Goal: Browse casually: Explore the website without a specific task or goal

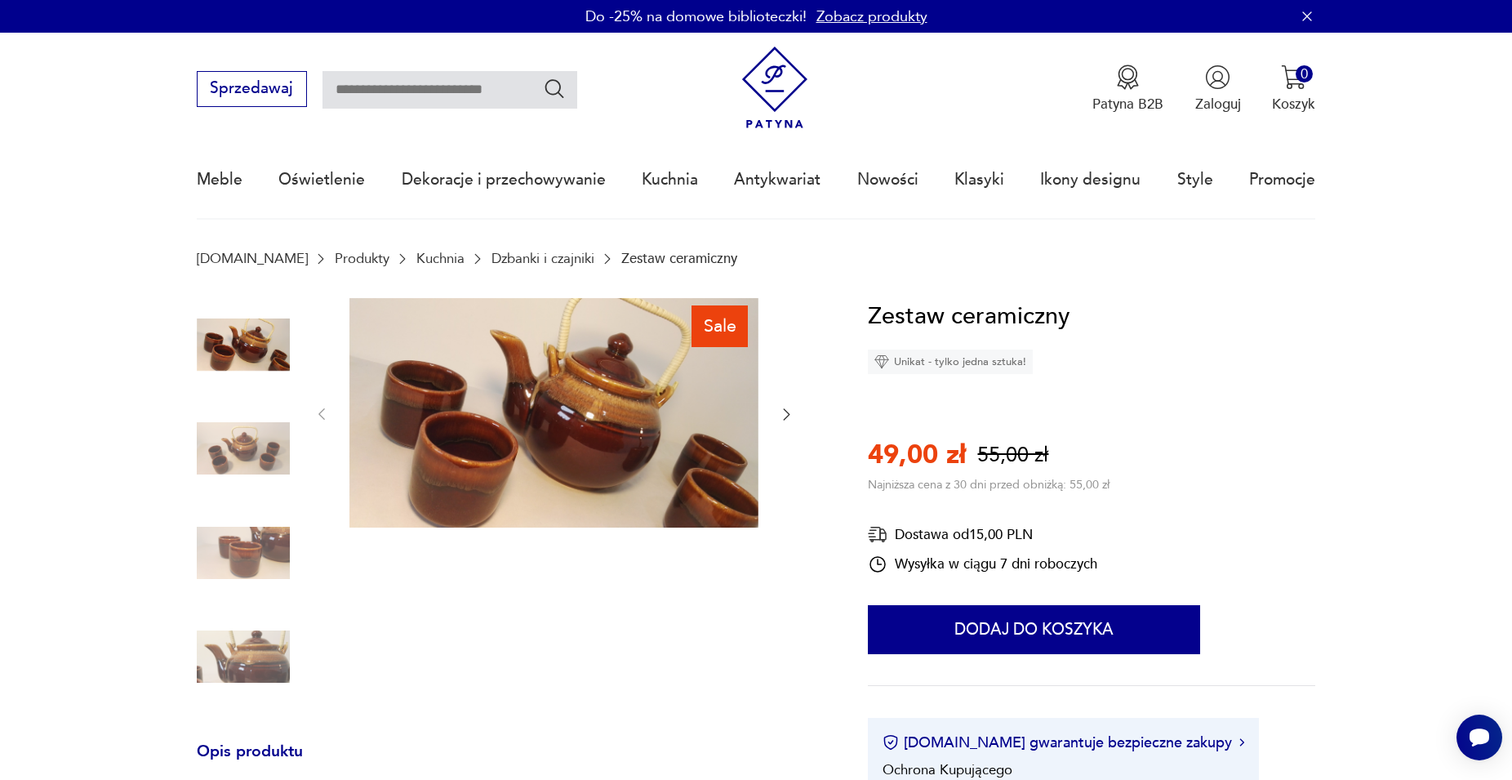
click at [218, 460] on img at bounding box center [243, 448] width 93 height 93
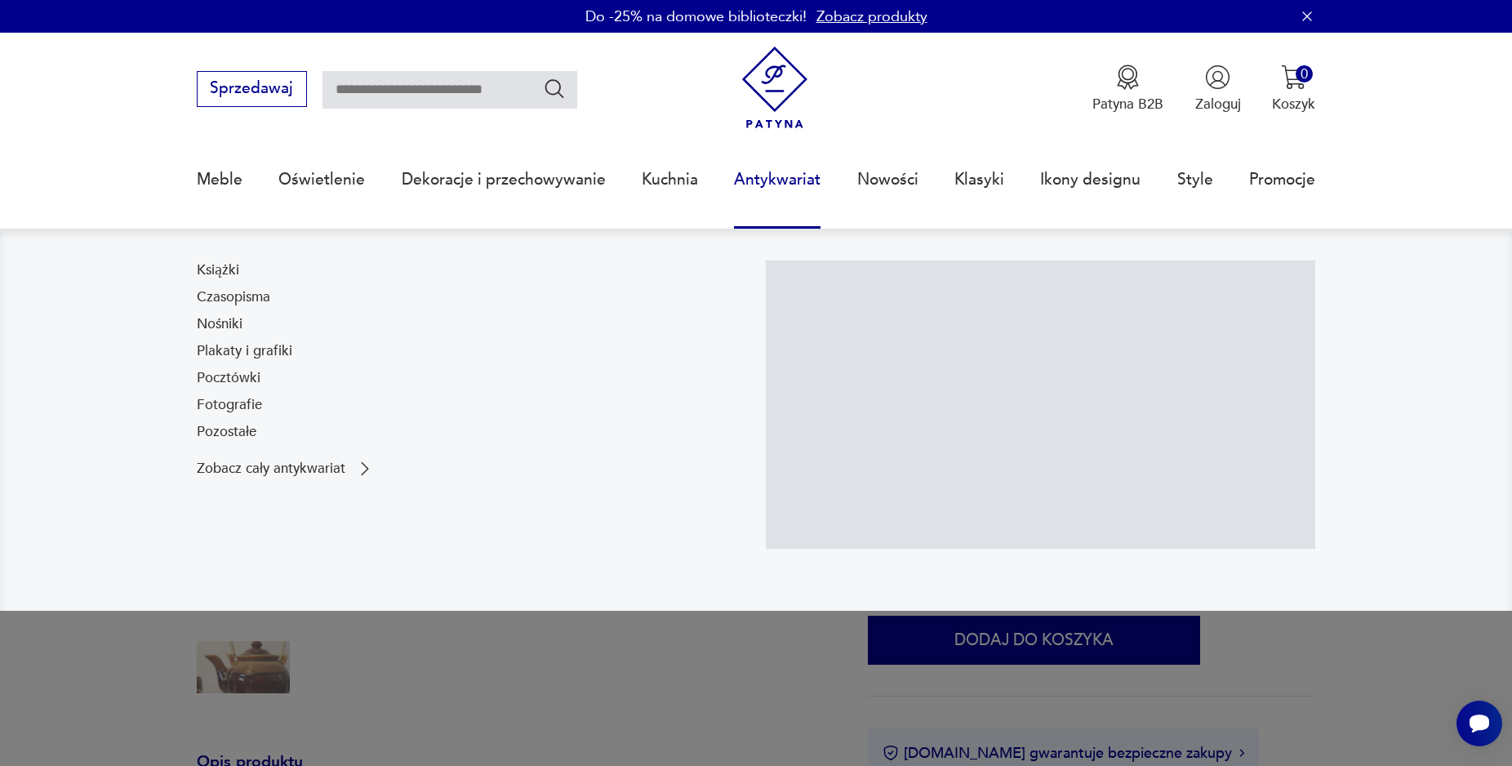
click at [794, 191] on link "Antykwariat" at bounding box center [777, 179] width 87 height 75
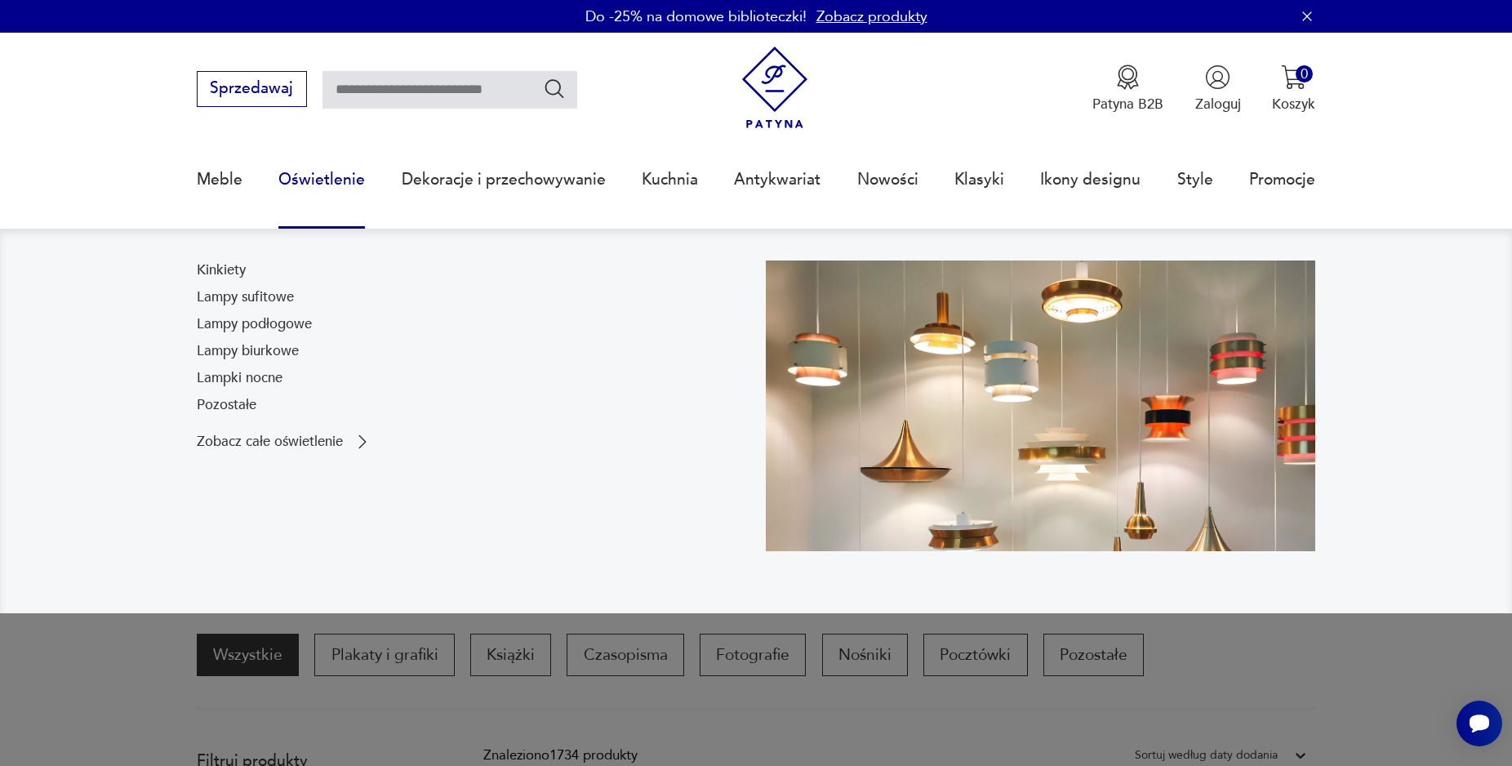
click at [320, 182] on link "Oświetlenie" at bounding box center [321, 179] width 87 height 75
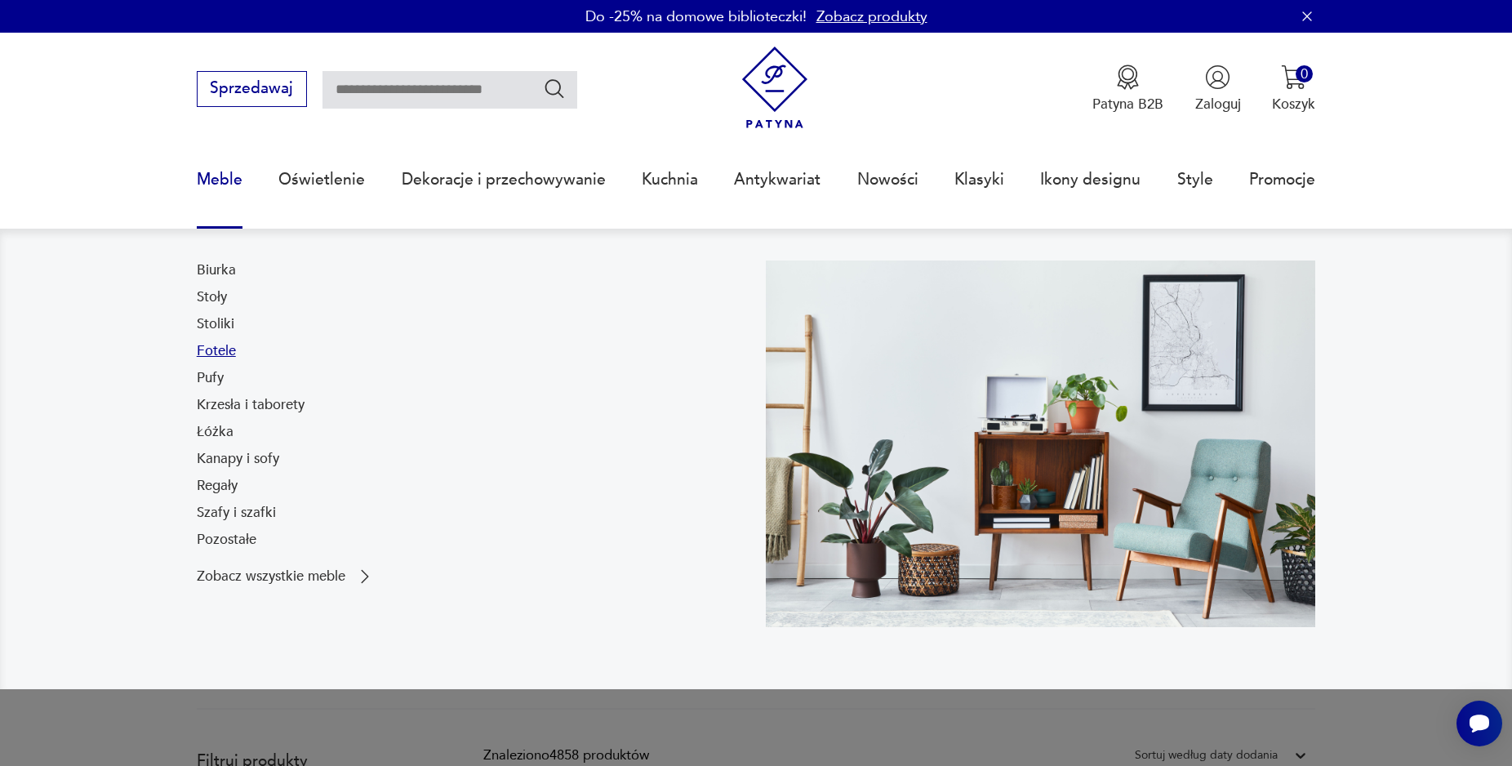
click at [224, 359] on link "Fotele" at bounding box center [216, 351] width 39 height 20
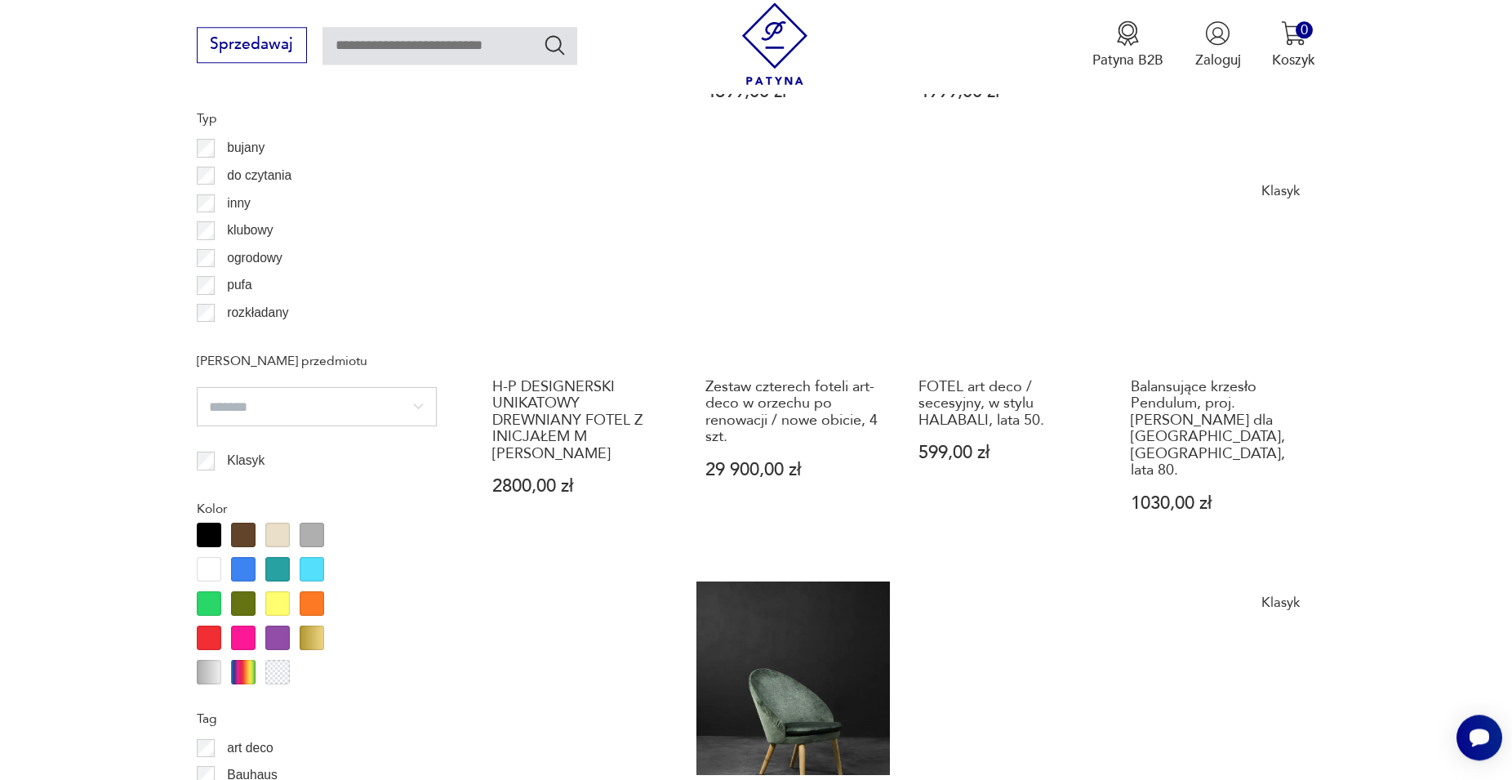
scroll to position [1735, 0]
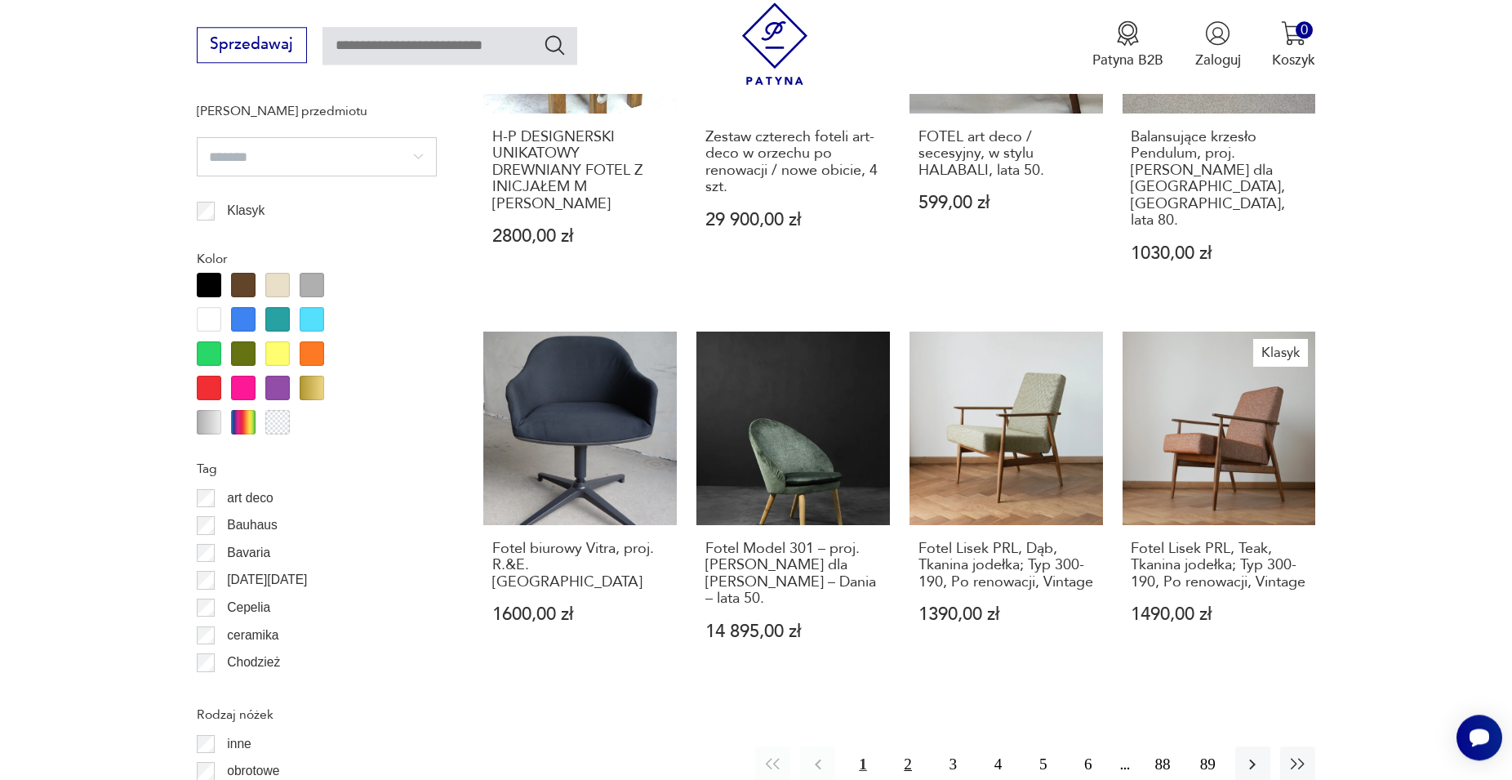
click at [912, 746] on button "2" at bounding box center [908, 763] width 35 height 35
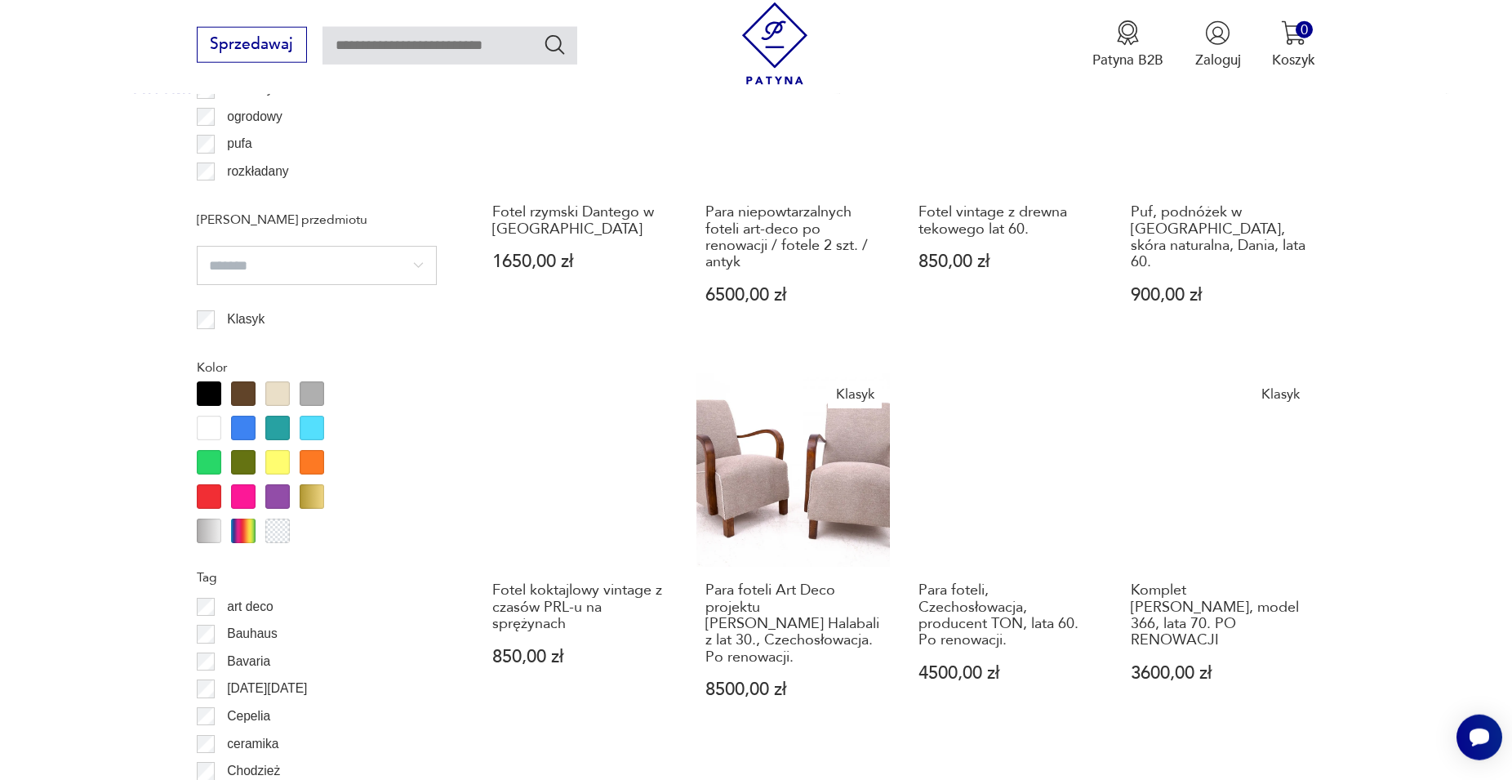
scroll to position [2043, 0]
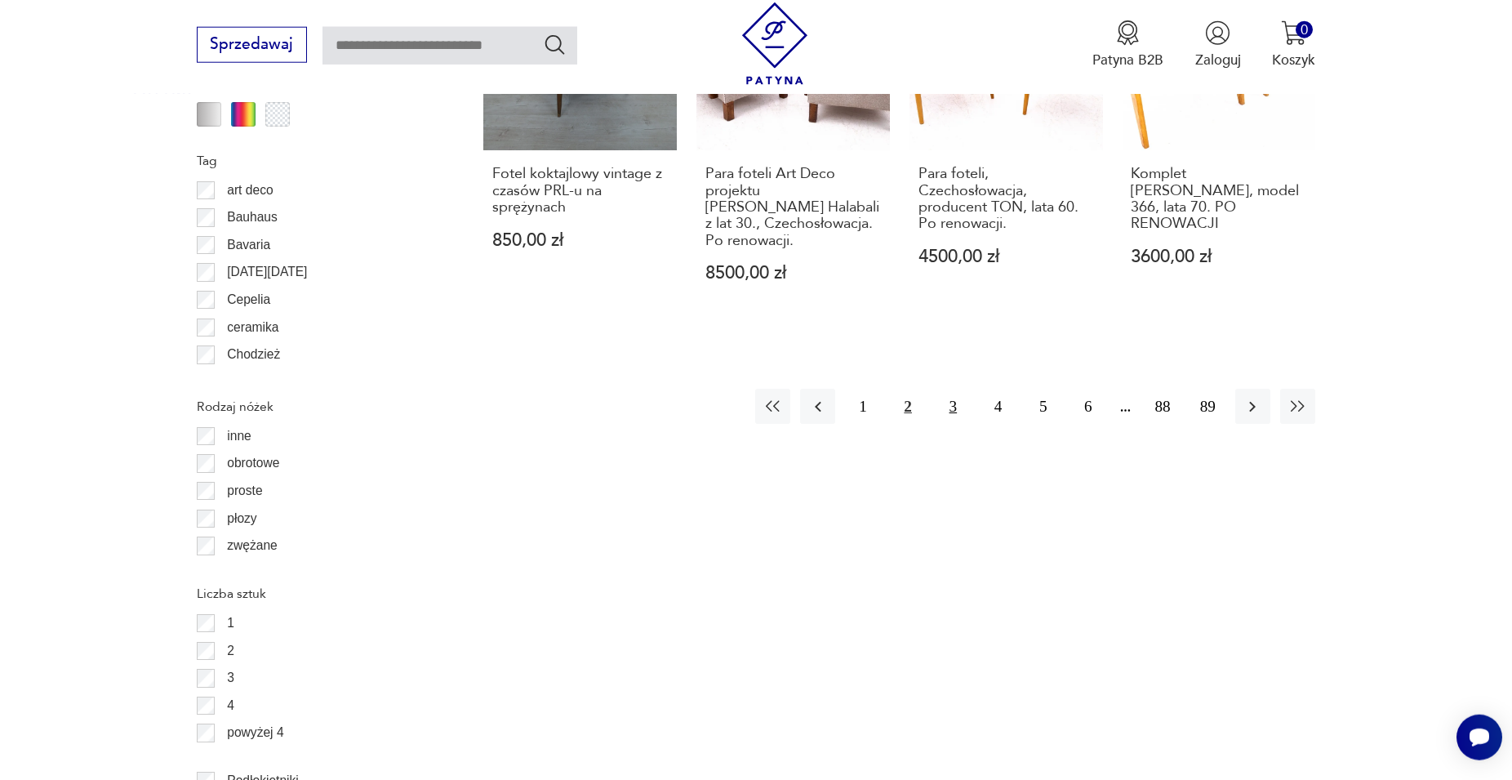
click at [955, 389] on button "3" at bounding box center [953, 406] width 35 height 35
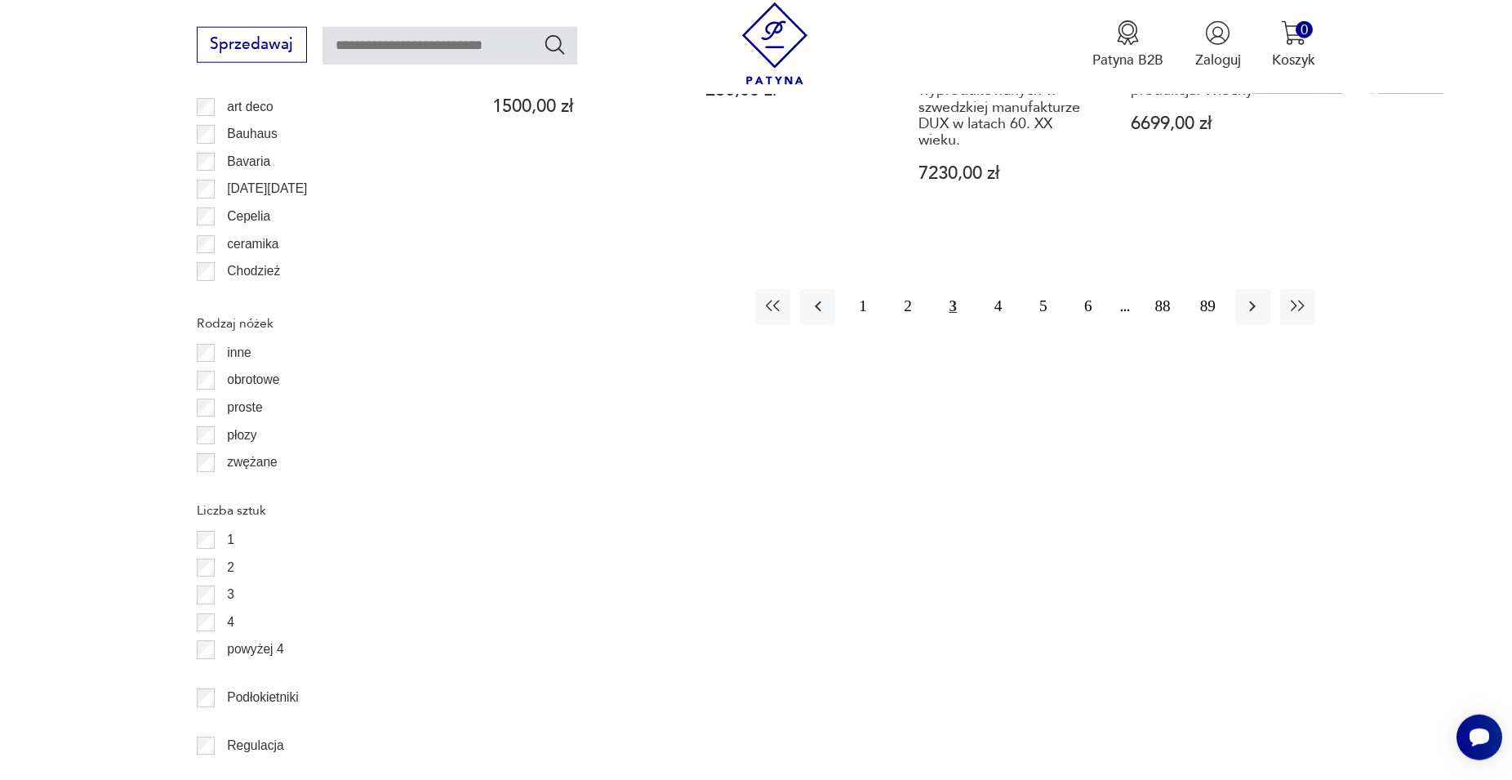
scroll to position [1959, 0]
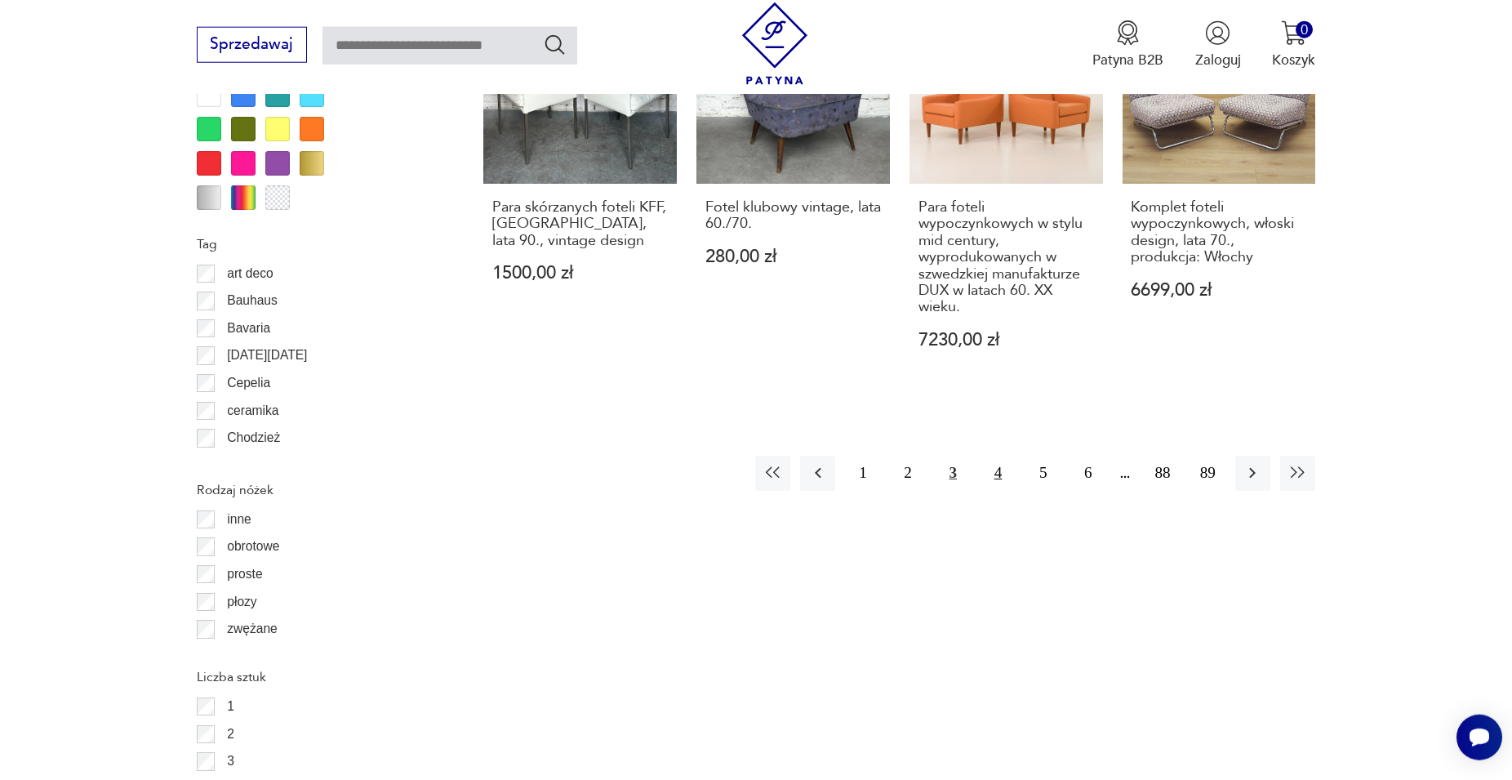
click at [999, 456] on button "4" at bounding box center [997, 473] width 35 height 35
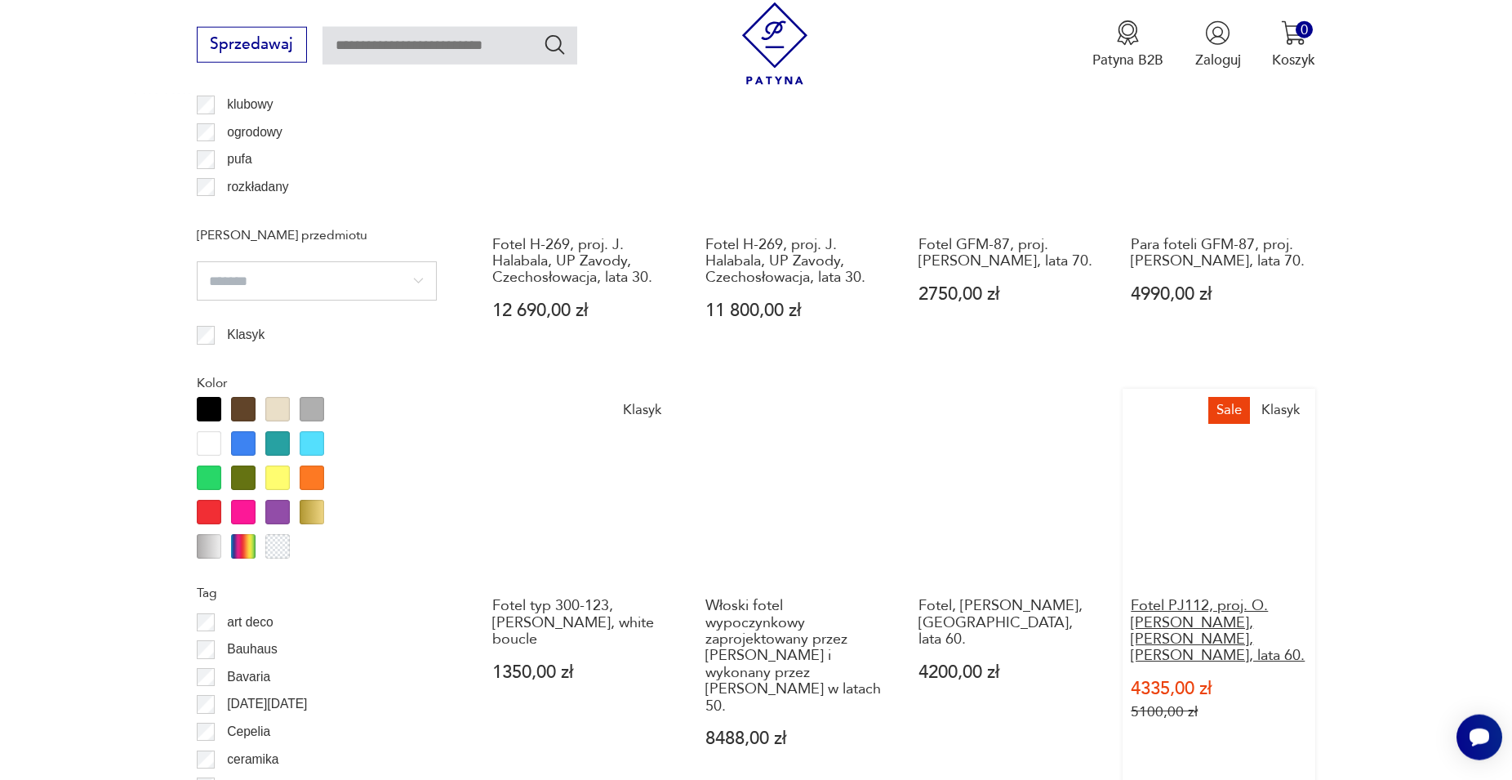
scroll to position [1793, 0]
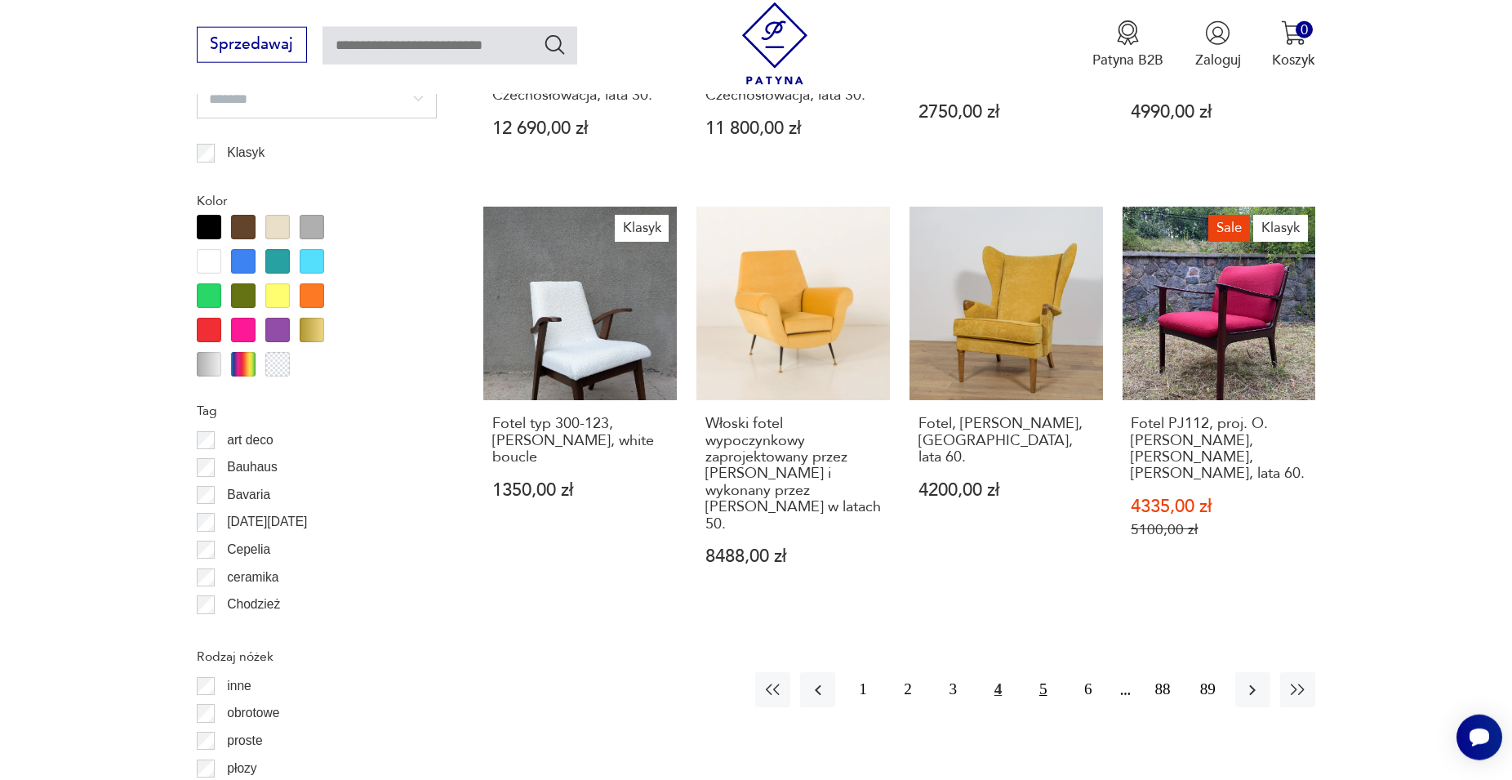
click at [1038, 672] on button "5" at bounding box center [1042, 689] width 35 height 35
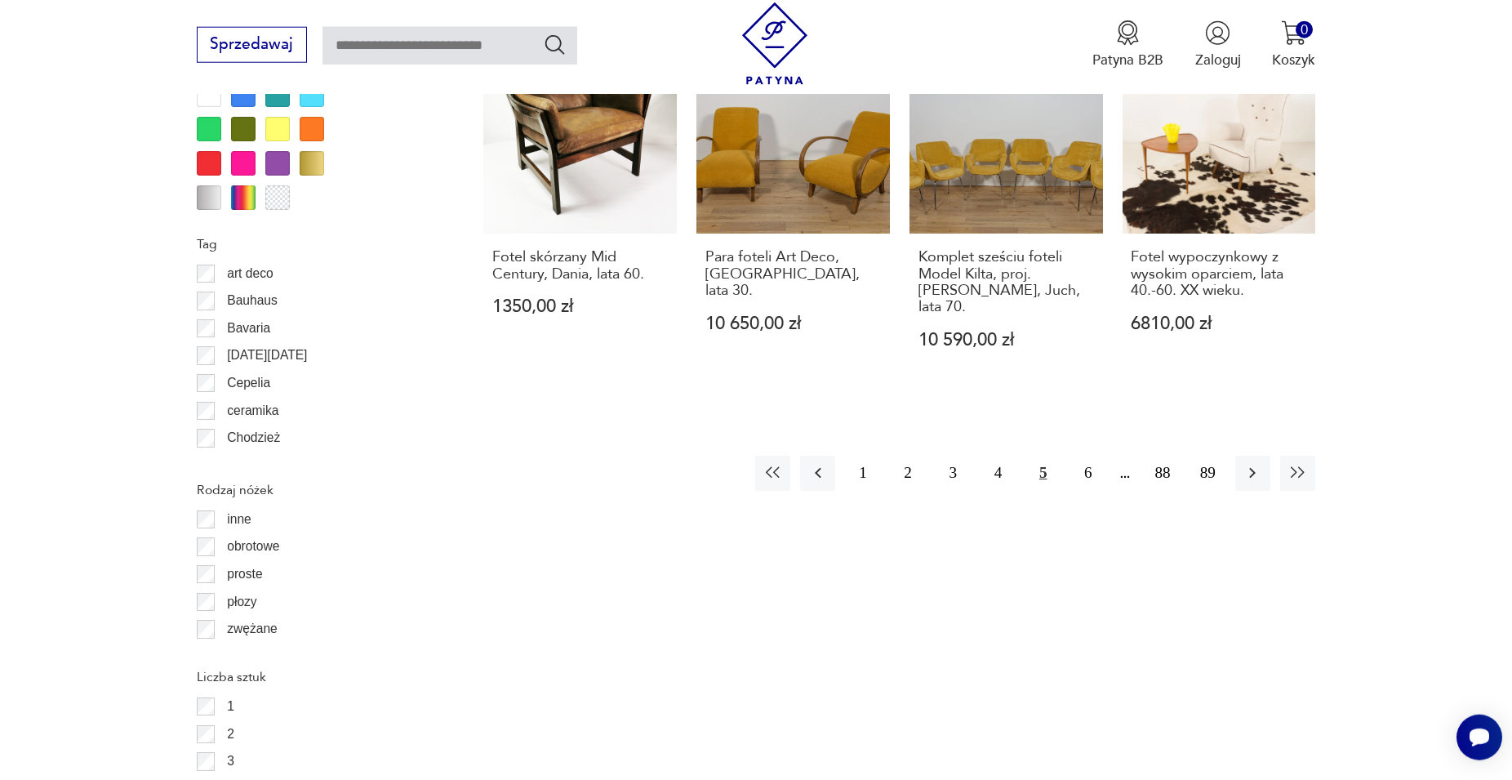
scroll to position [1709, 0]
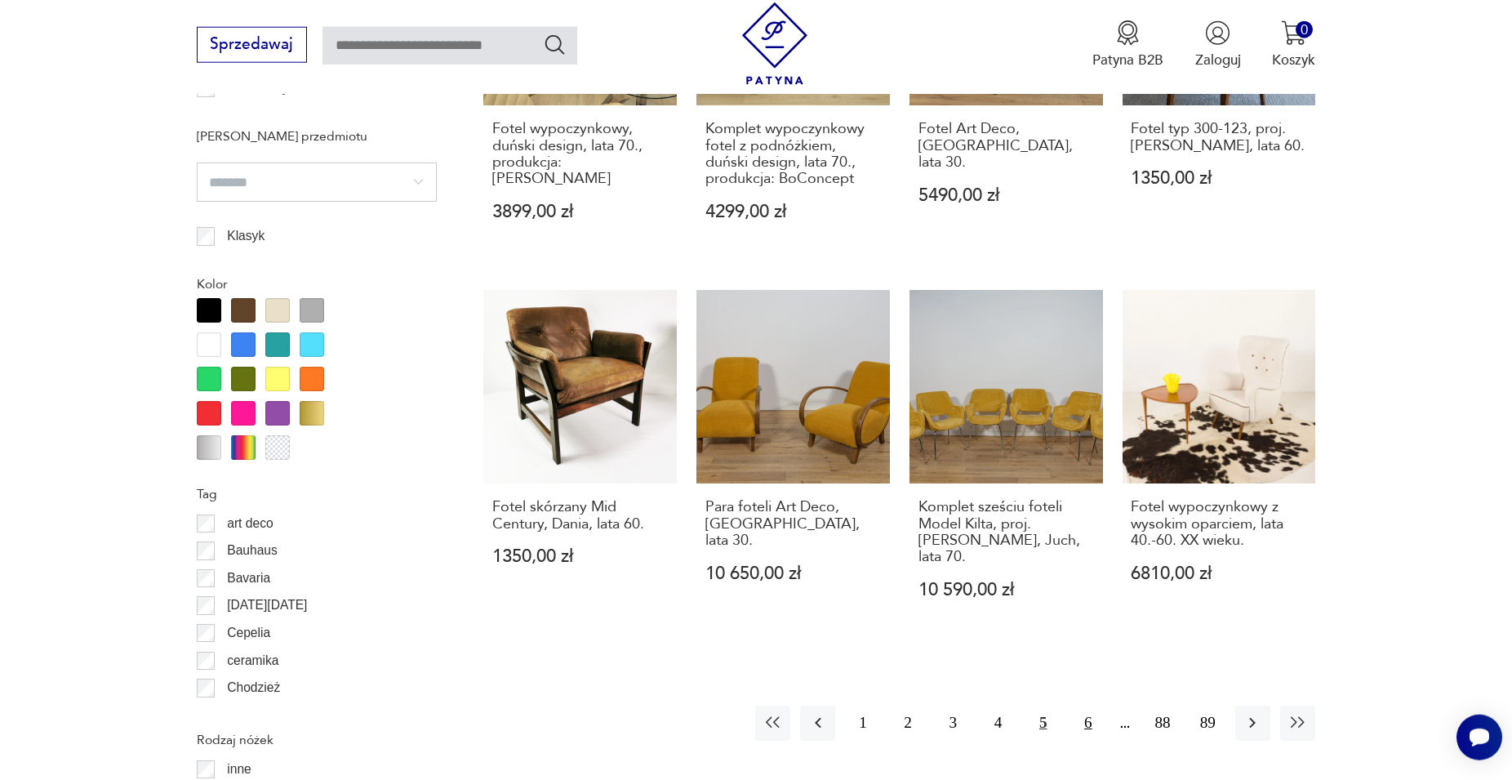
click at [1091, 705] on button "6" at bounding box center [1087, 722] width 35 height 35
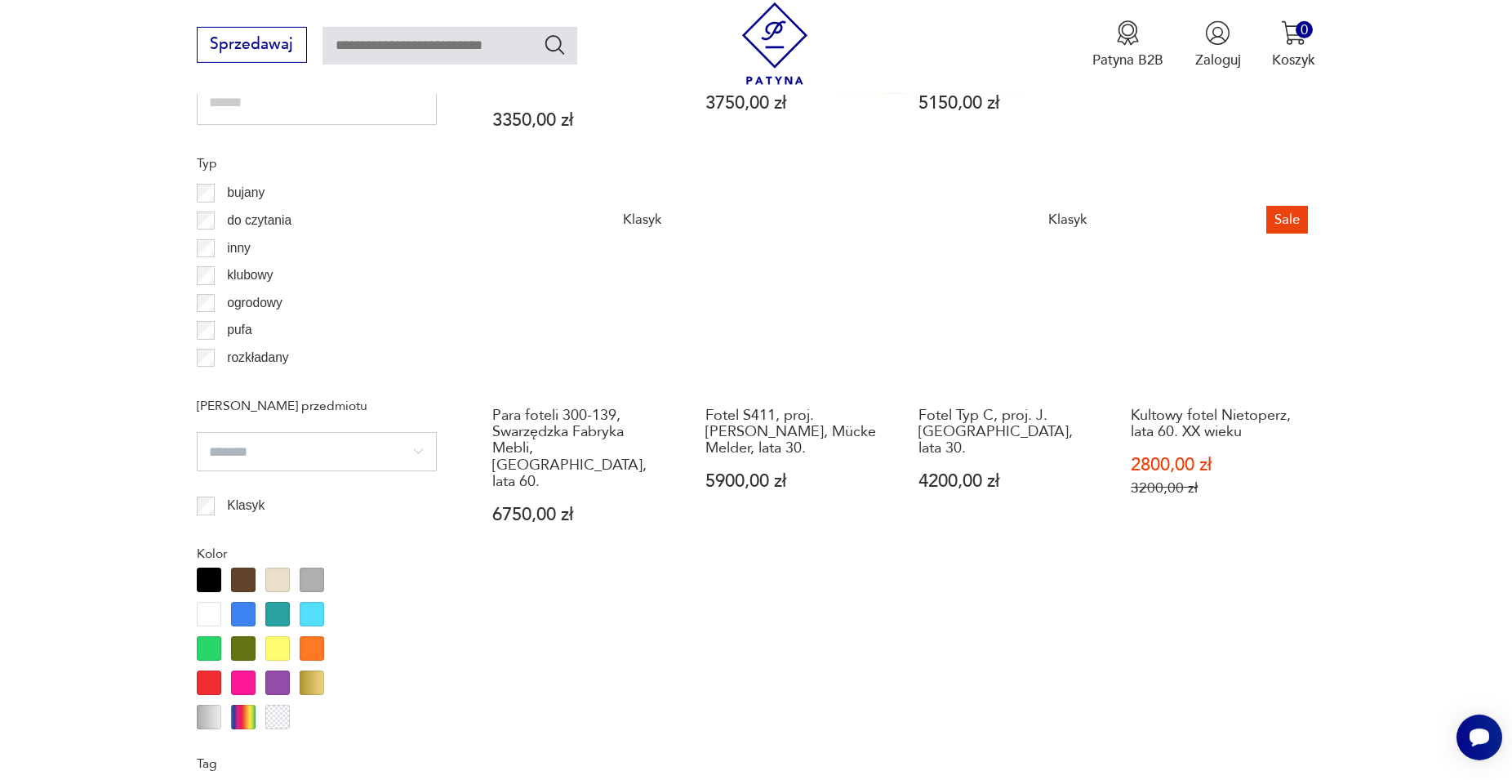
scroll to position [1626, 0]
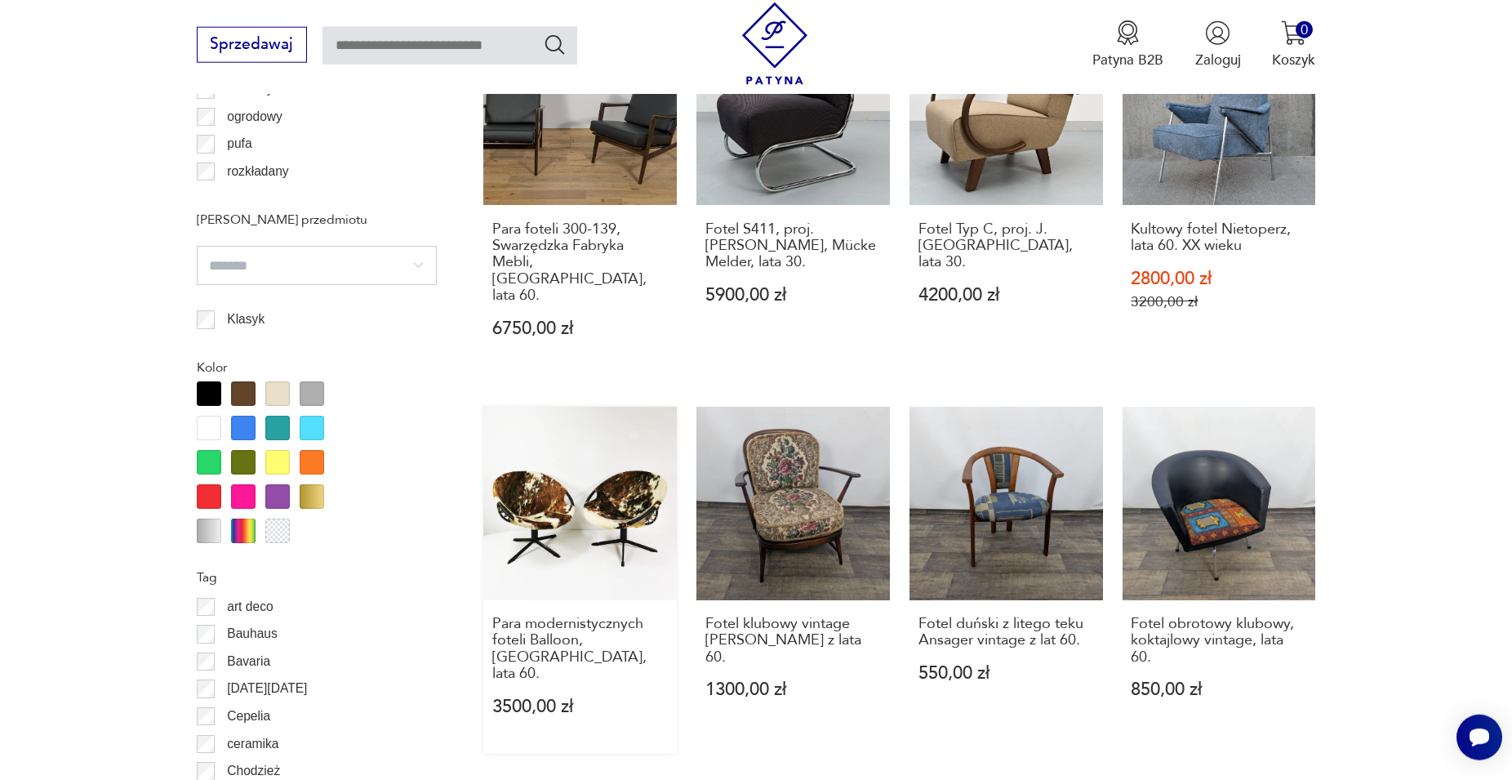
click at [607, 419] on link "Para modernistycznych foteli Balloon, [GEOGRAPHIC_DATA], lata 60. 3500,00 zł" at bounding box center [579, 580] width 193 height 347
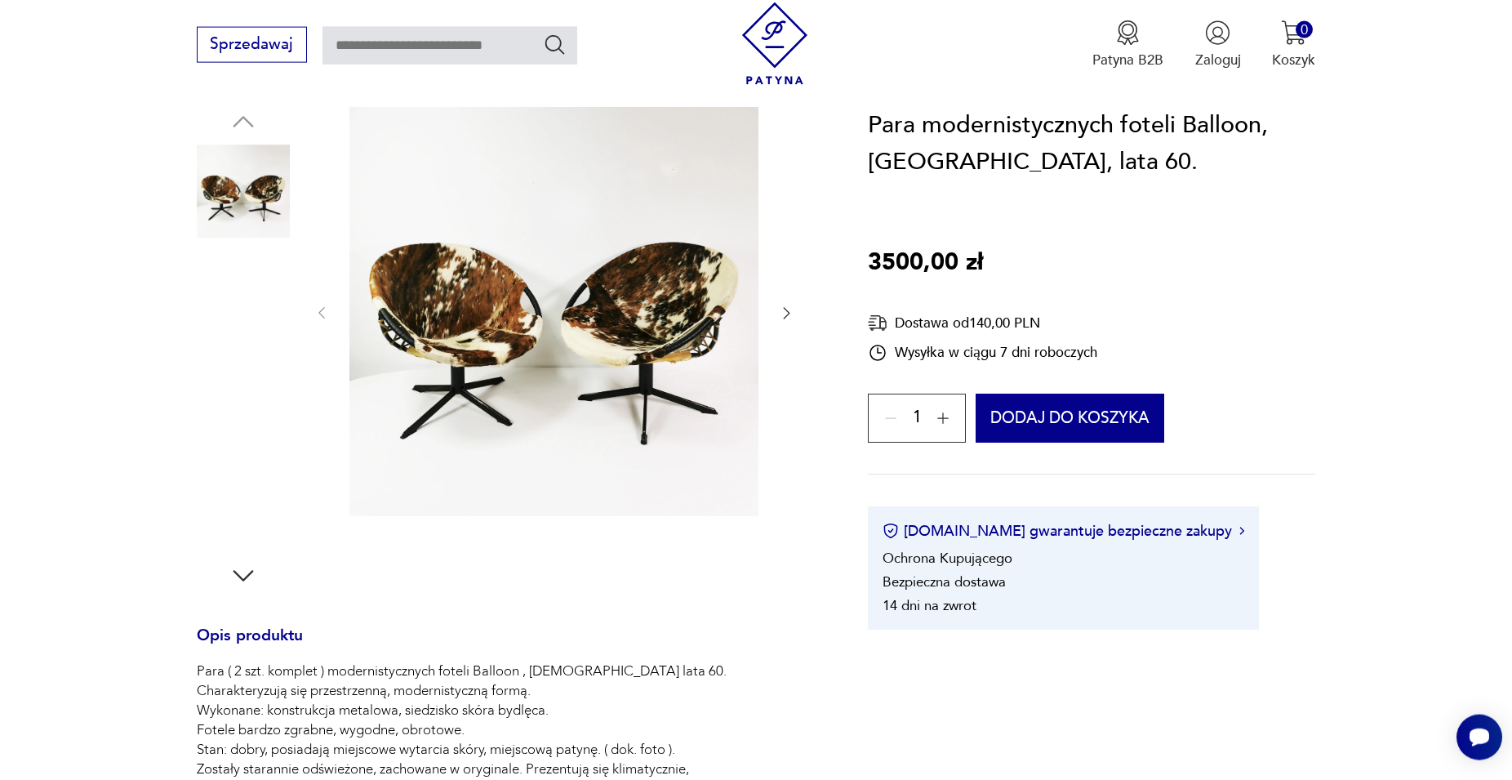
scroll to position [215, 0]
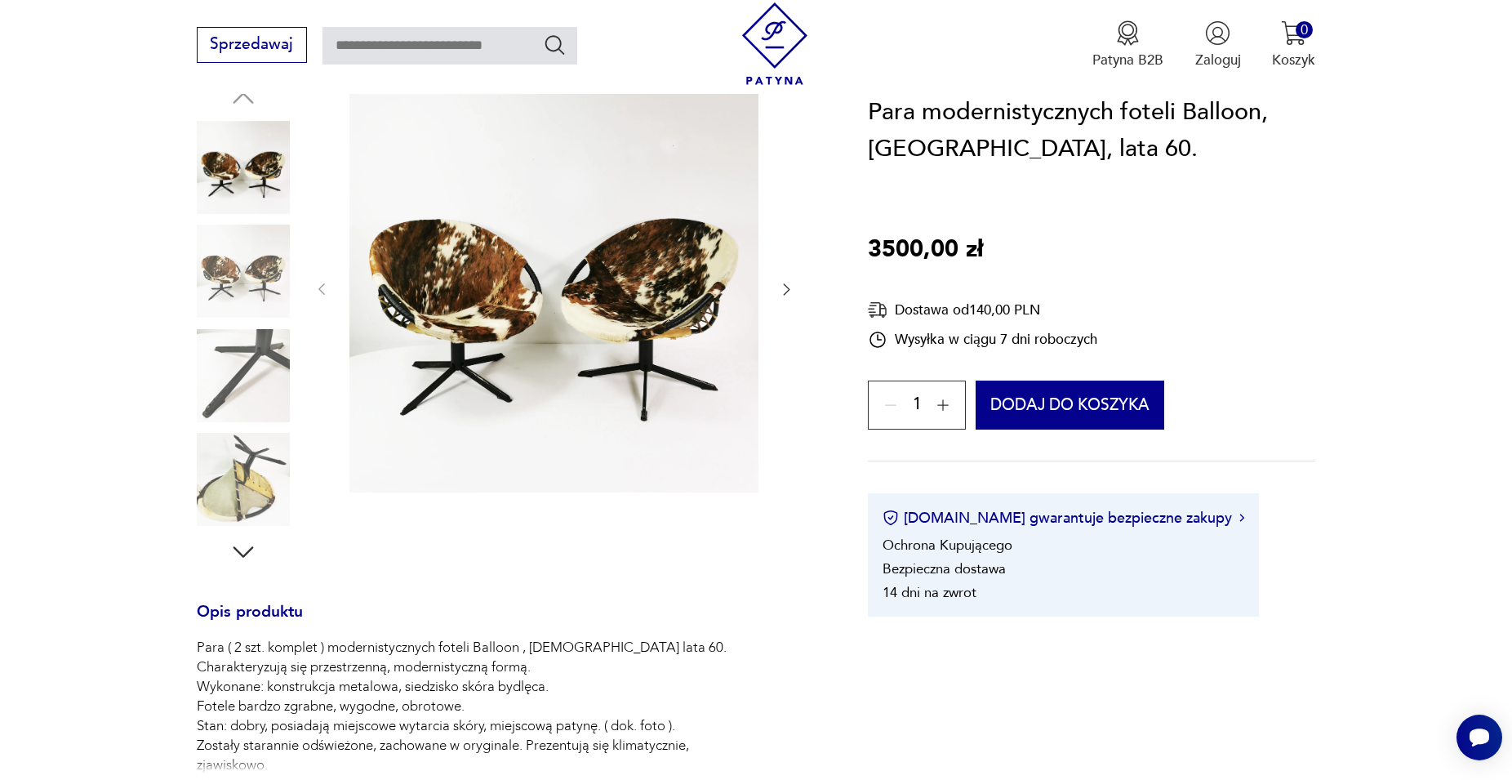
click at [268, 263] on img at bounding box center [243, 270] width 93 height 93
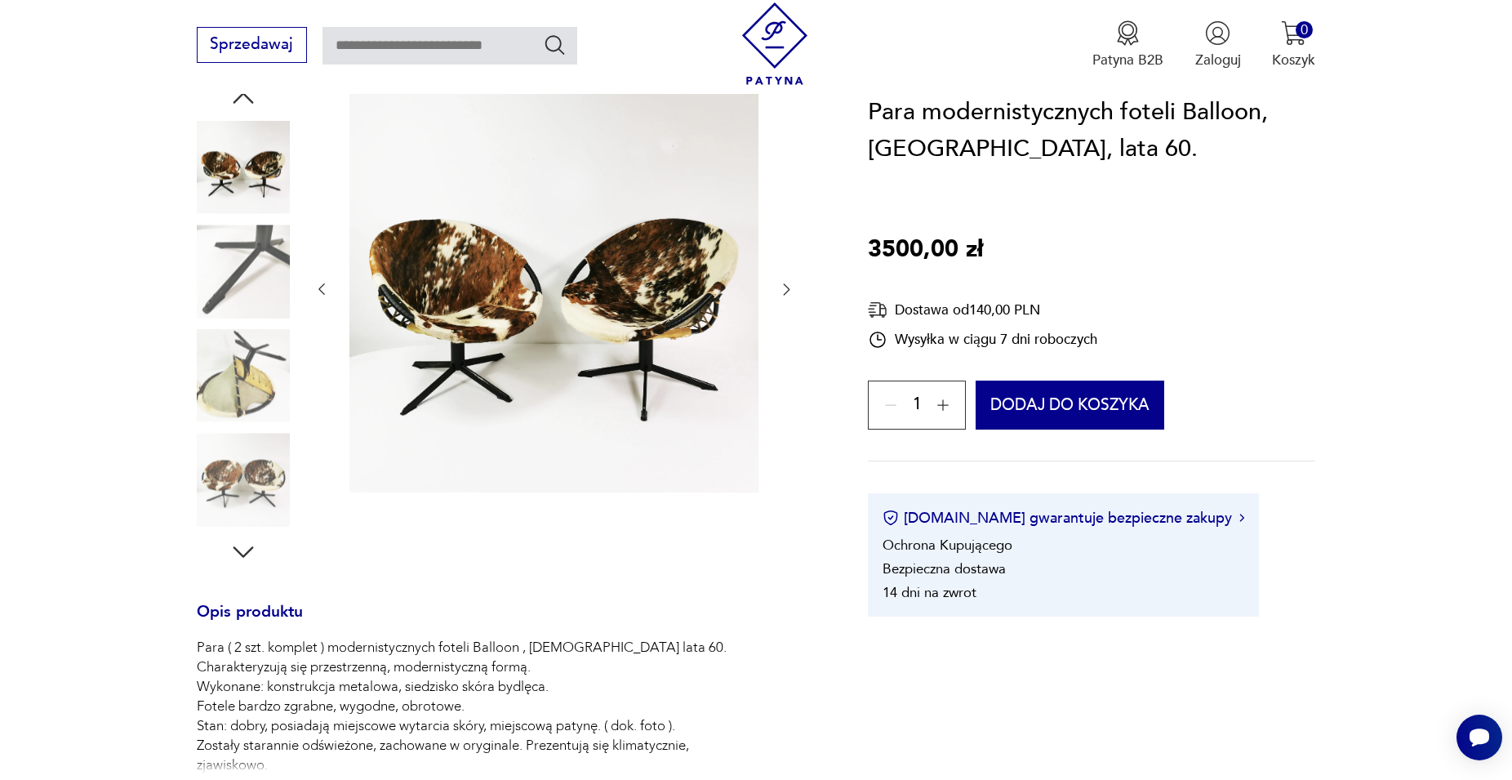
scroll to position [0, 0]
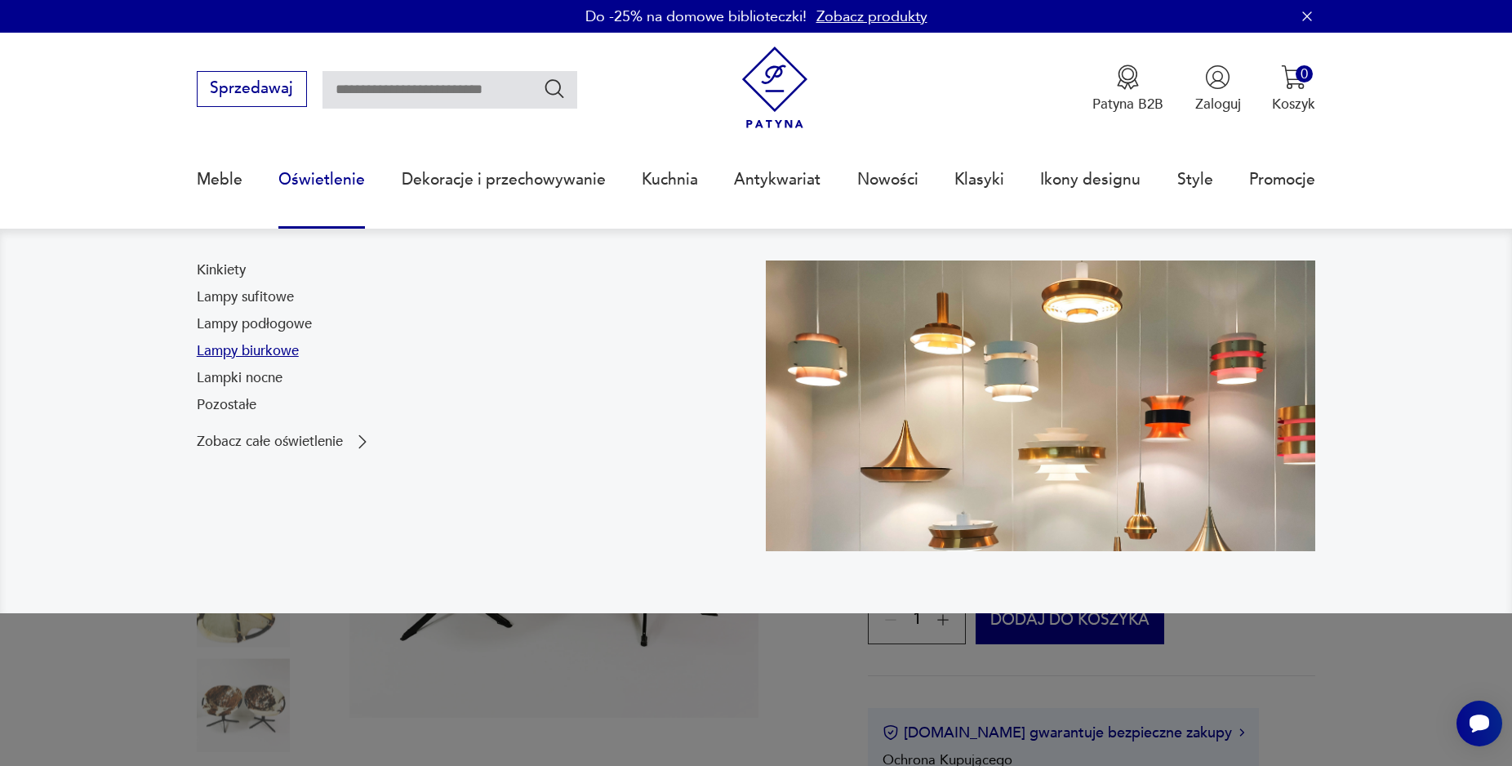
click at [251, 346] on link "Lampy biurkowe" at bounding box center [248, 351] width 102 height 20
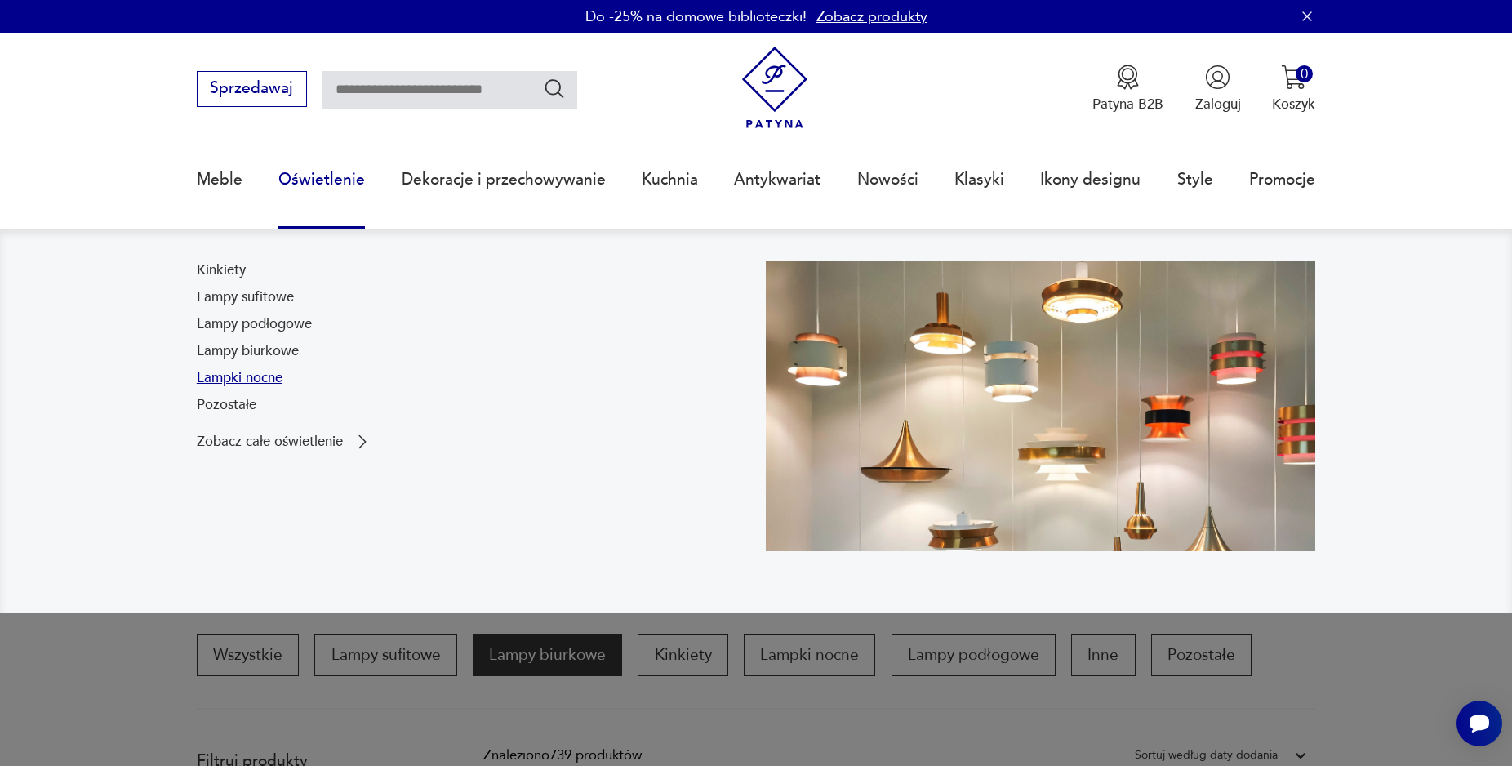
click at [247, 377] on link "Lampki nocne" at bounding box center [240, 378] width 86 height 20
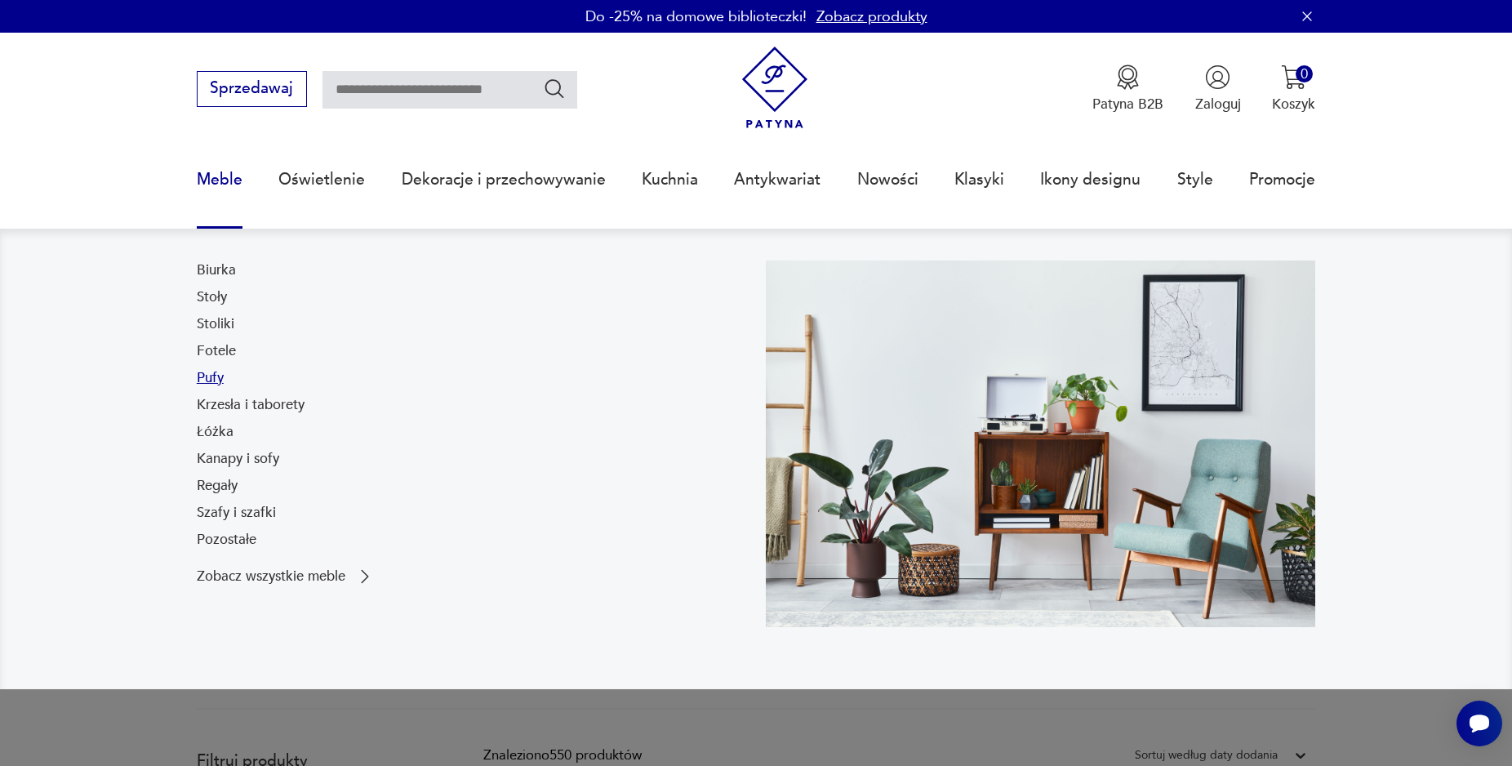
click at [218, 383] on link "Pufy" at bounding box center [210, 378] width 27 height 20
click at [253, 519] on link "Szafy i szafki" at bounding box center [236, 513] width 79 height 20
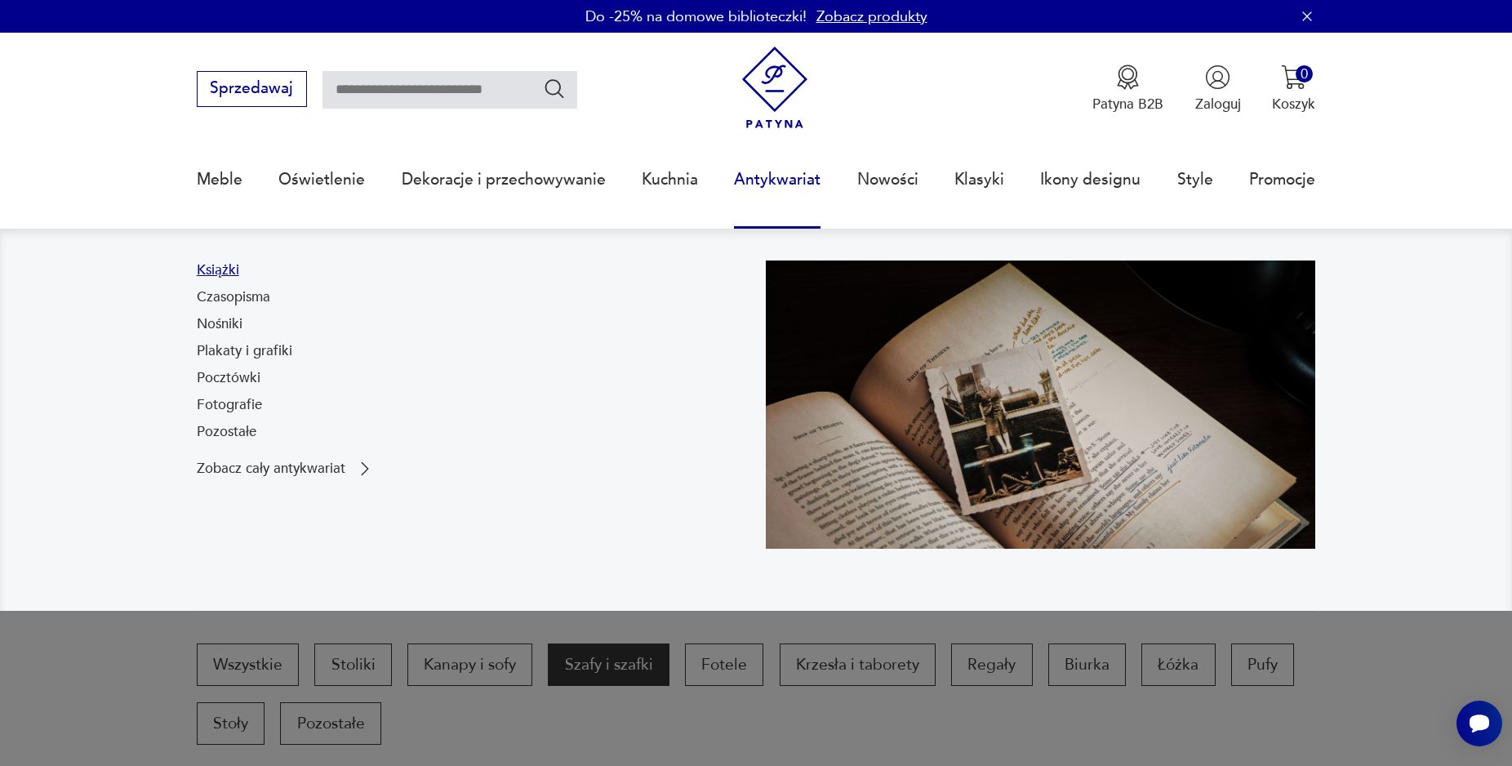
click at [237, 272] on link "Książki" at bounding box center [218, 270] width 42 height 20
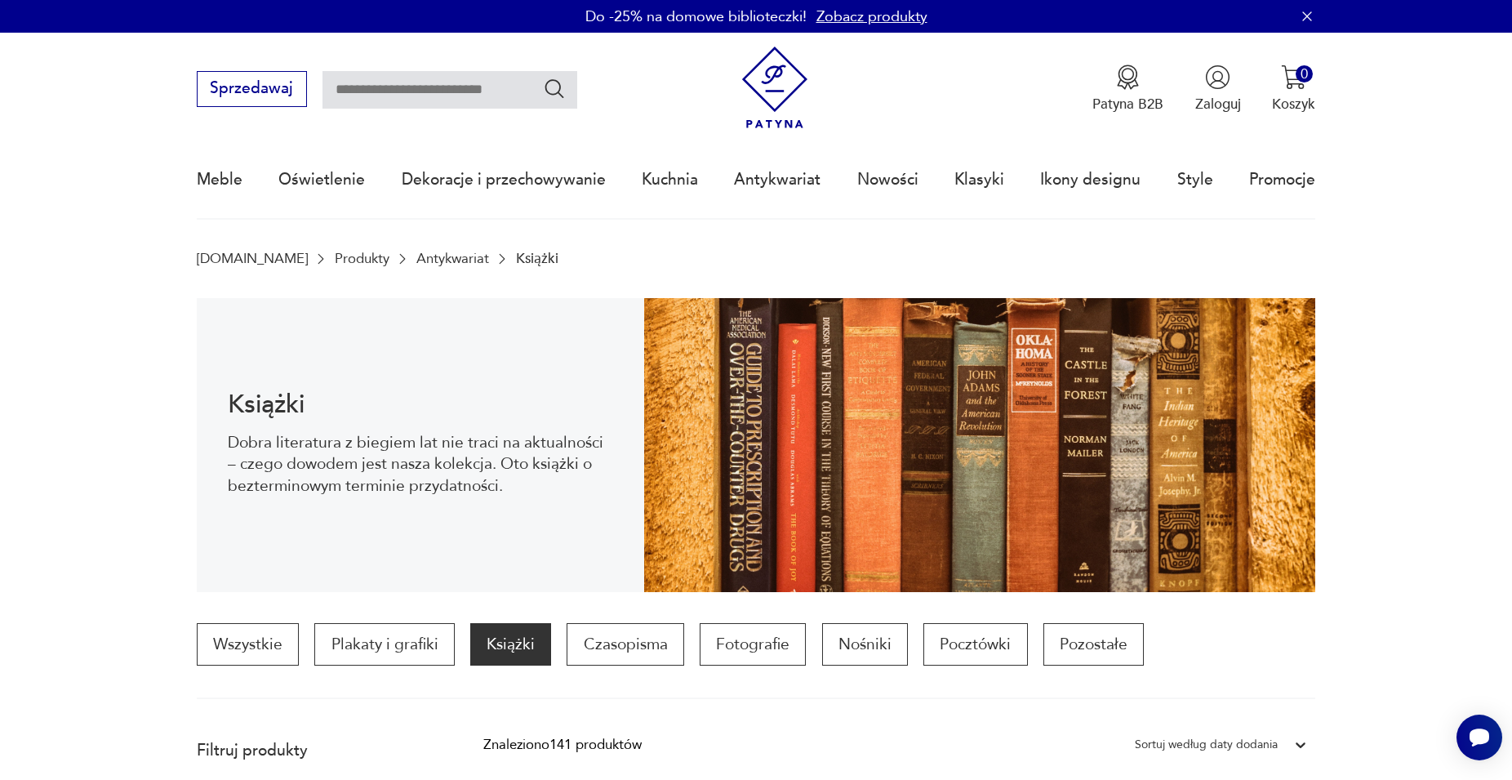
click at [509, 93] on input "text" at bounding box center [449, 90] width 255 height 38
type input "******"
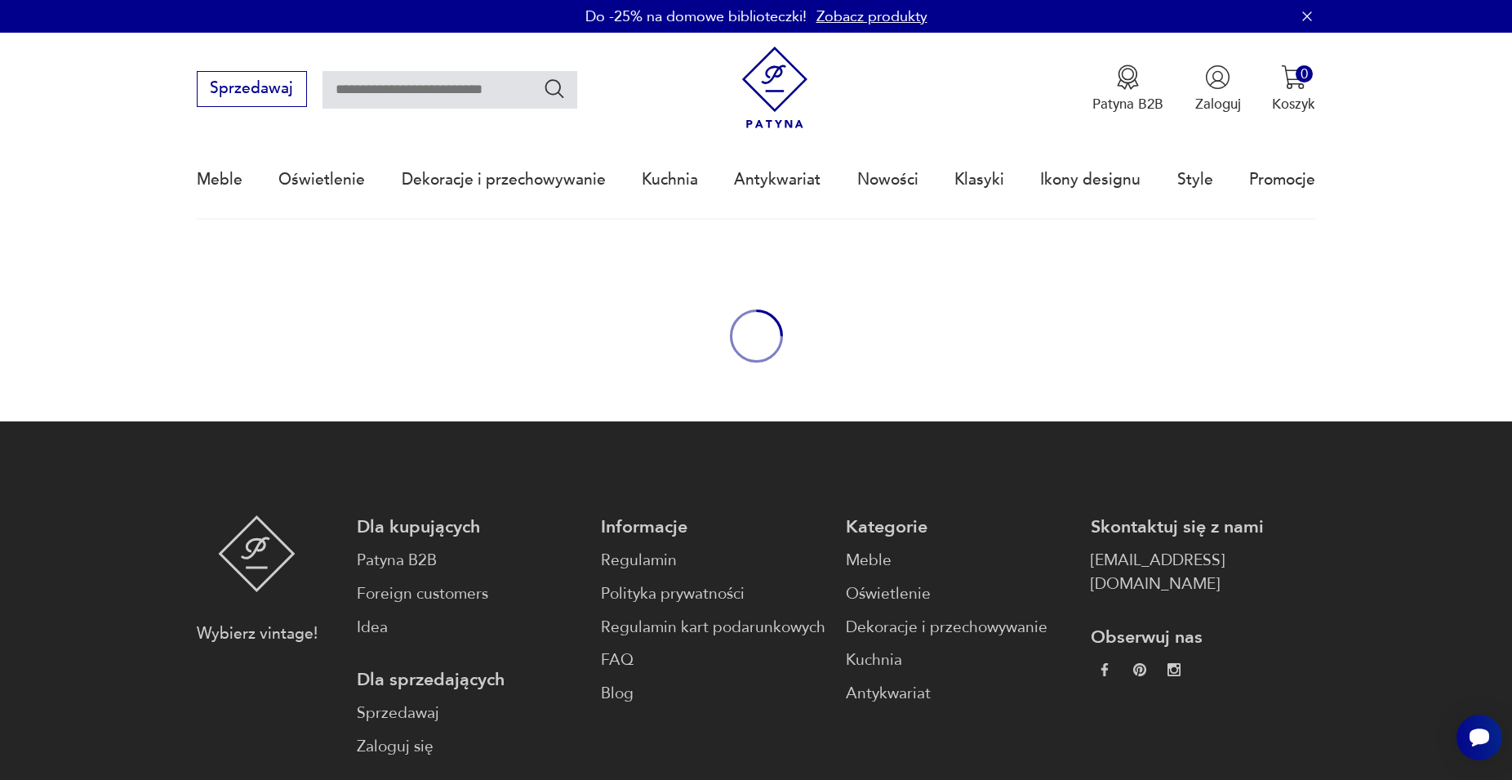
type input "******"
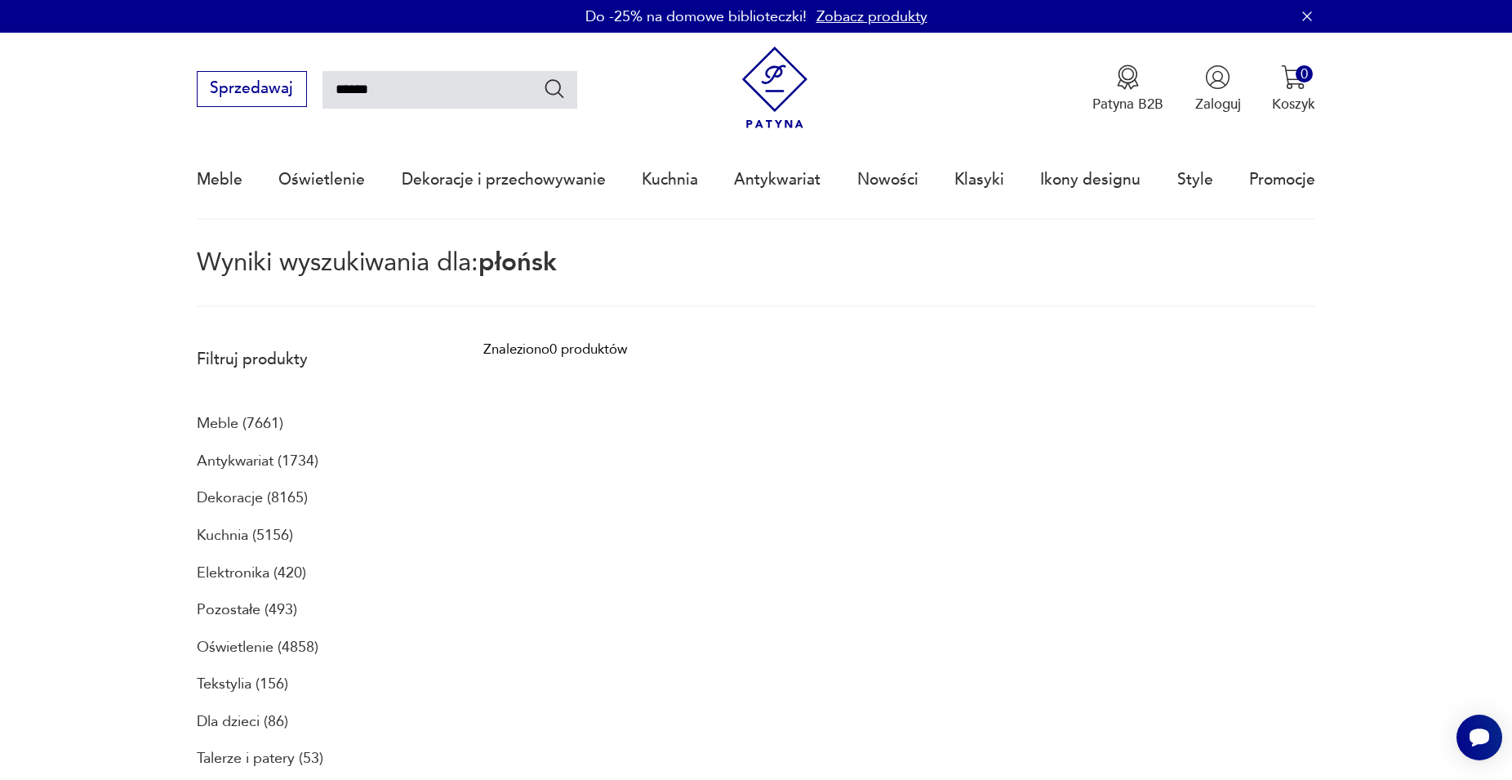
click at [260, 493] on p "Dekoracje (8165)" at bounding box center [252, 498] width 111 height 28
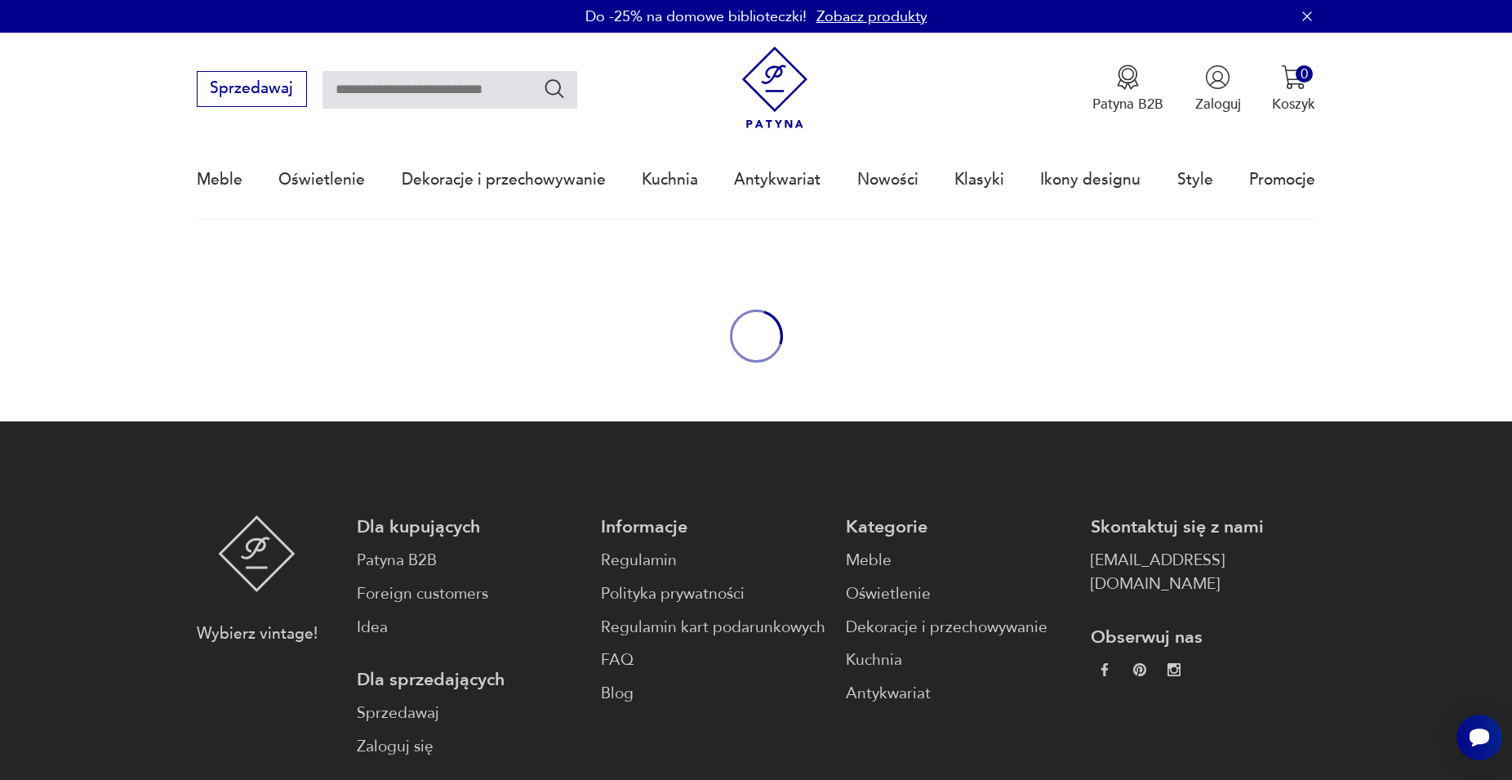
type input "******"
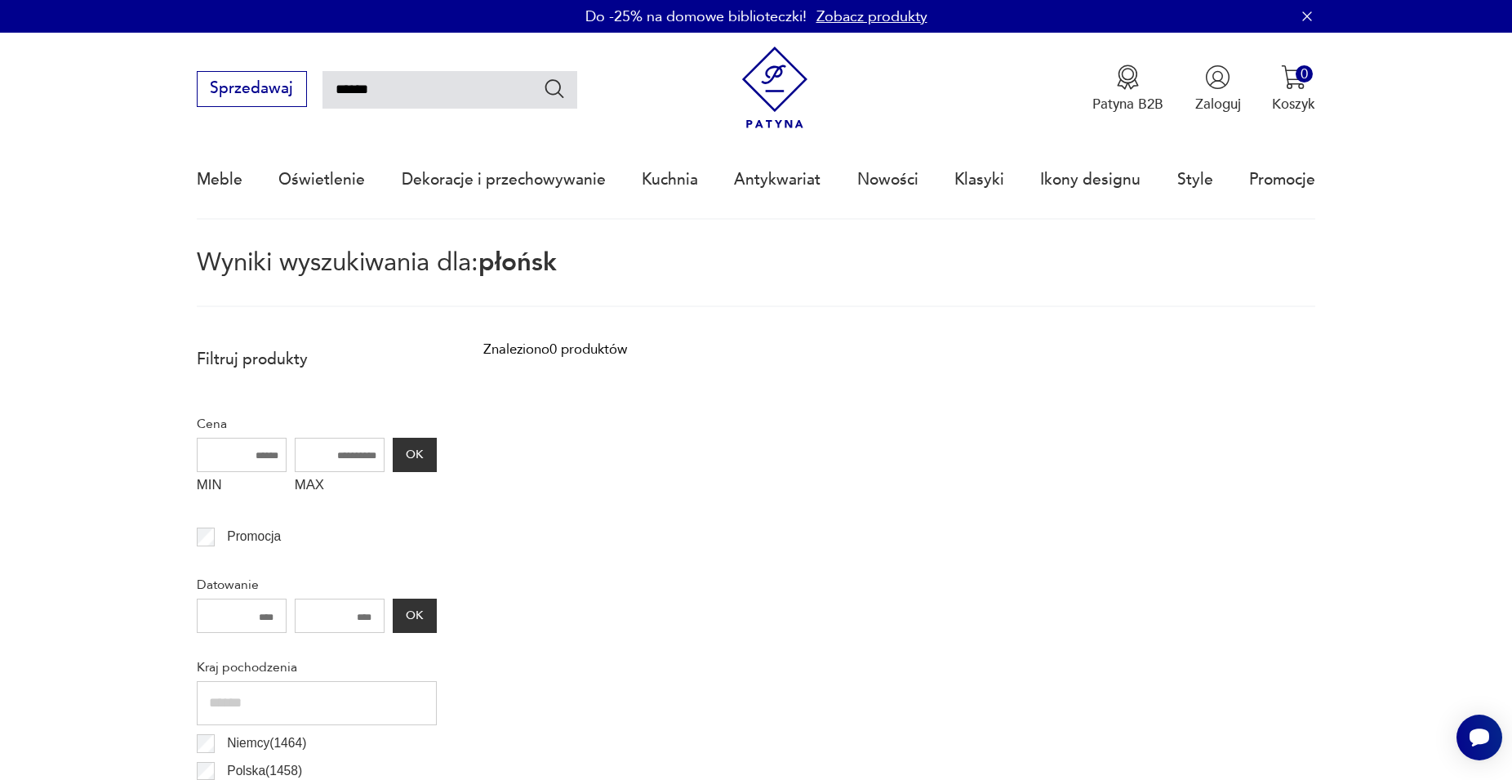
drag, startPoint x: 443, startPoint y: 95, endPoint x: 246, endPoint y: 80, distance: 198.1
click at [322, 80] on input "******" at bounding box center [449, 90] width 255 height 38
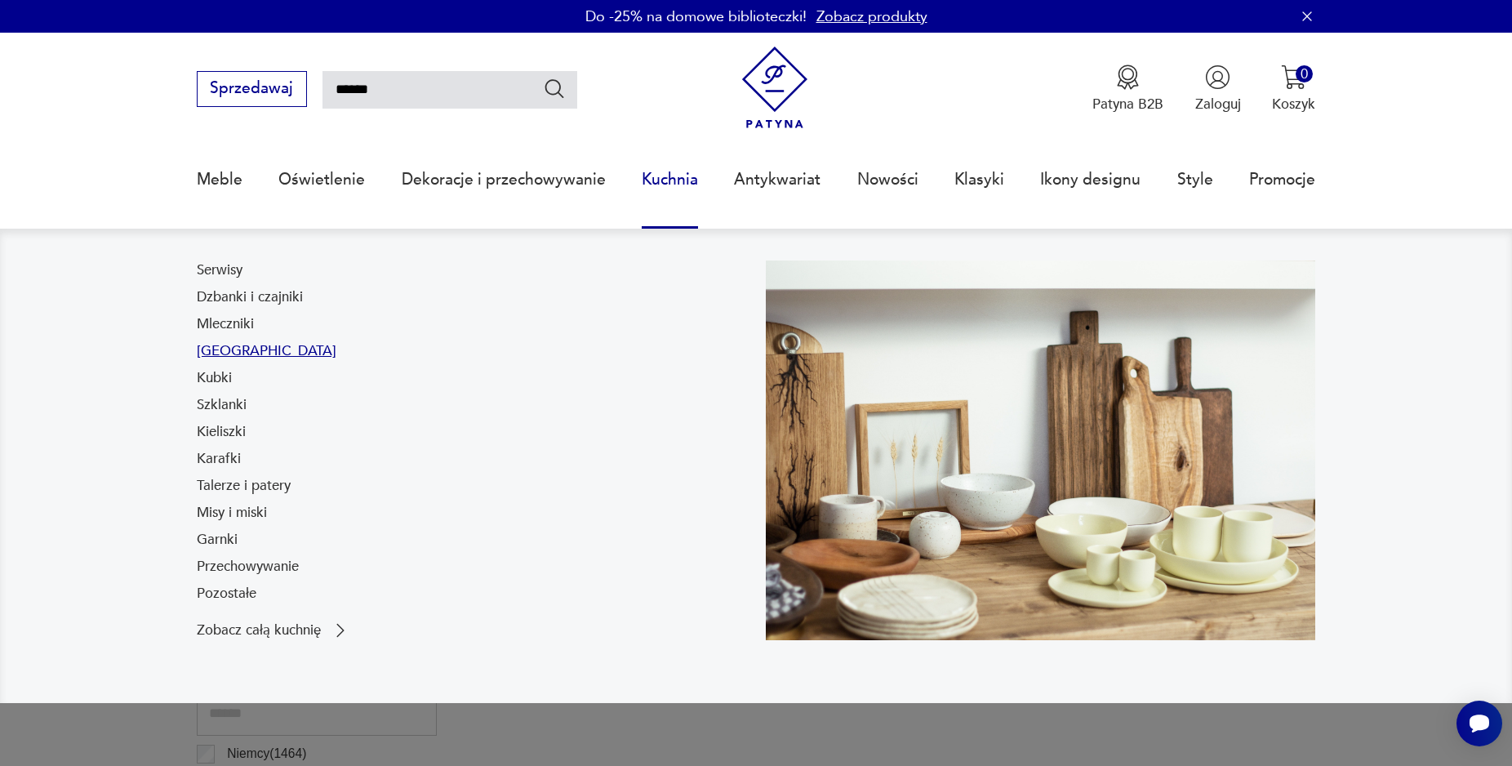
click at [237, 355] on link "[GEOGRAPHIC_DATA]" at bounding box center [267, 351] width 140 height 20
click at [211, 377] on link "Kubki" at bounding box center [214, 378] width 35 height 20
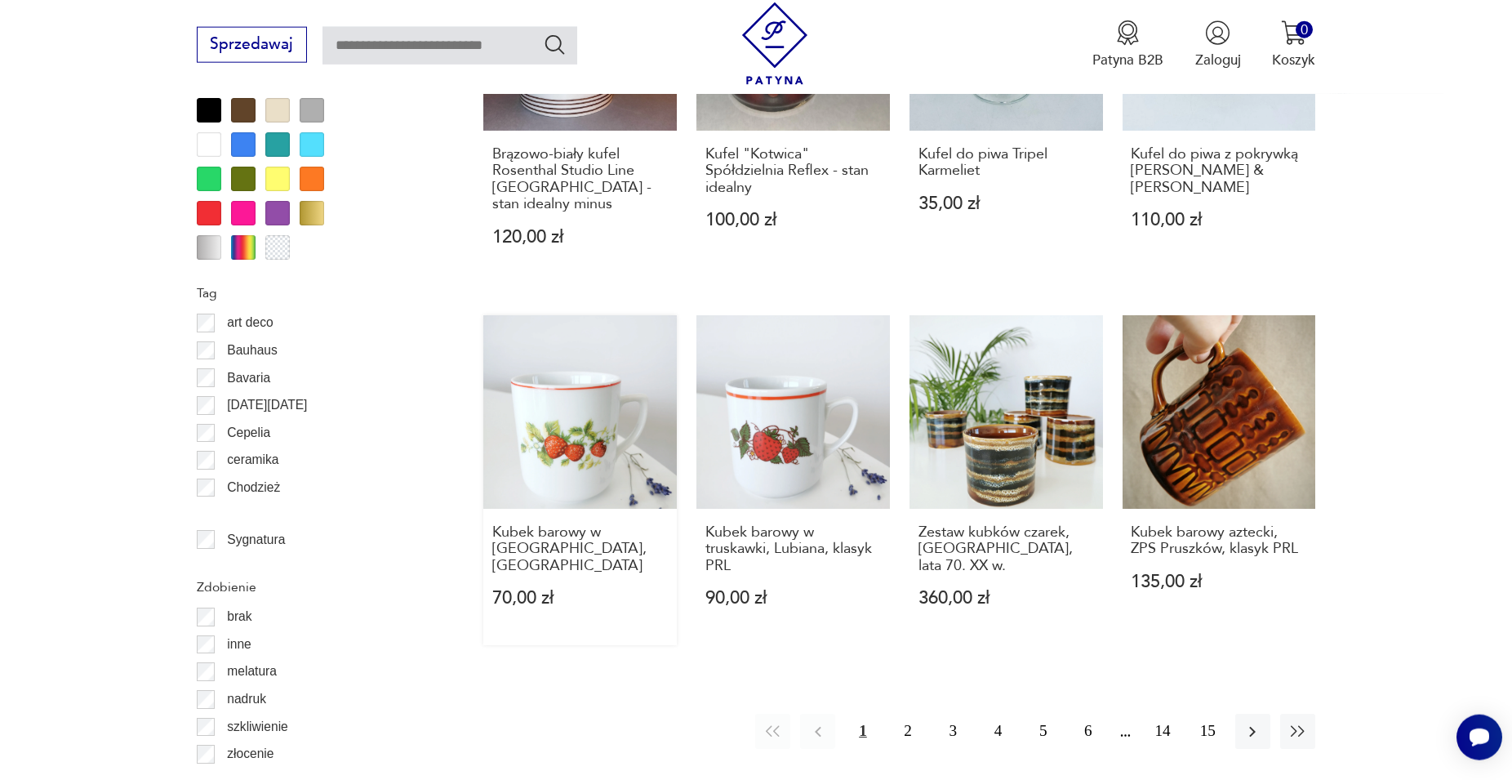
scroll to position [1876, 0]
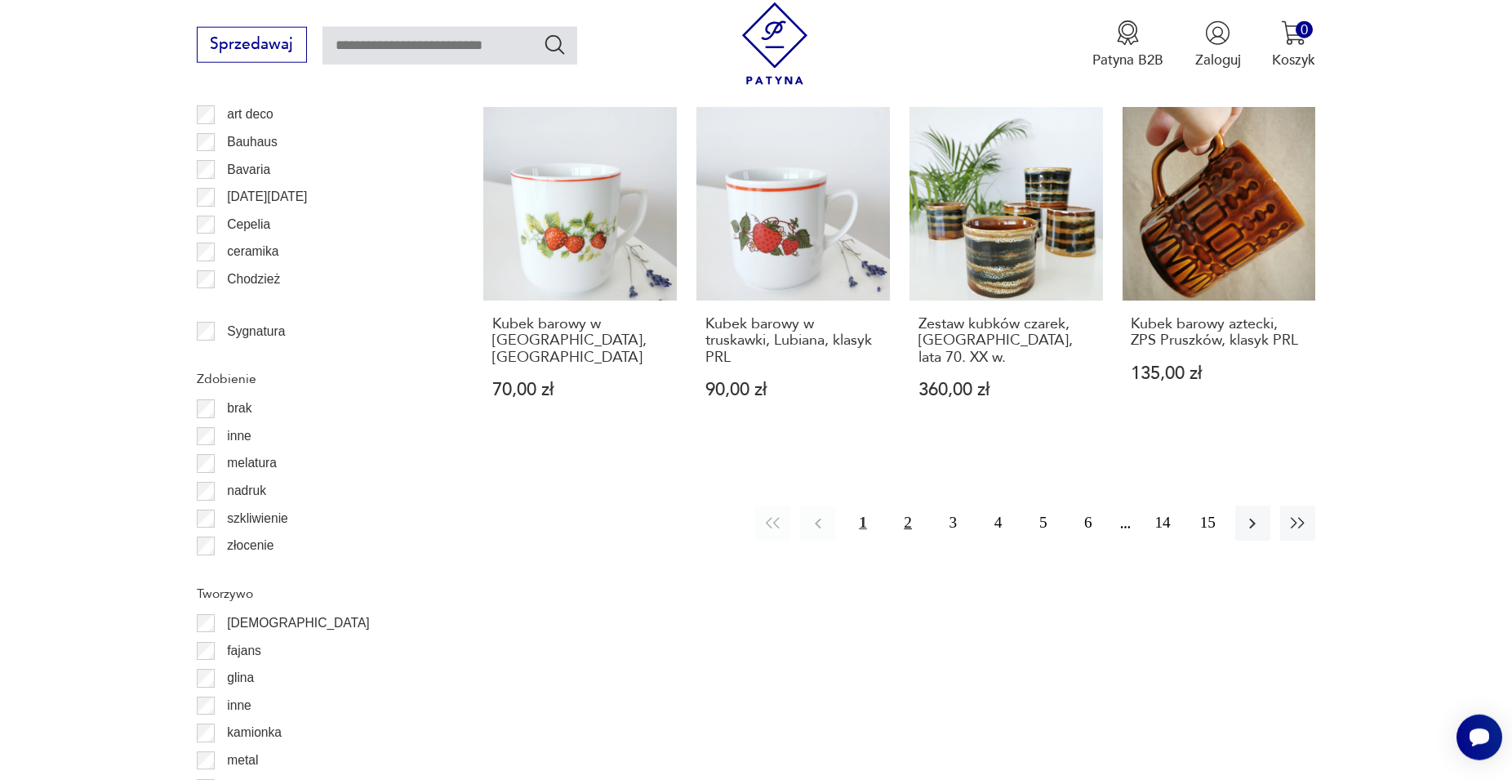
click at [909, 508] on button "2" at bounding box center [908, 522] width 35 height 35
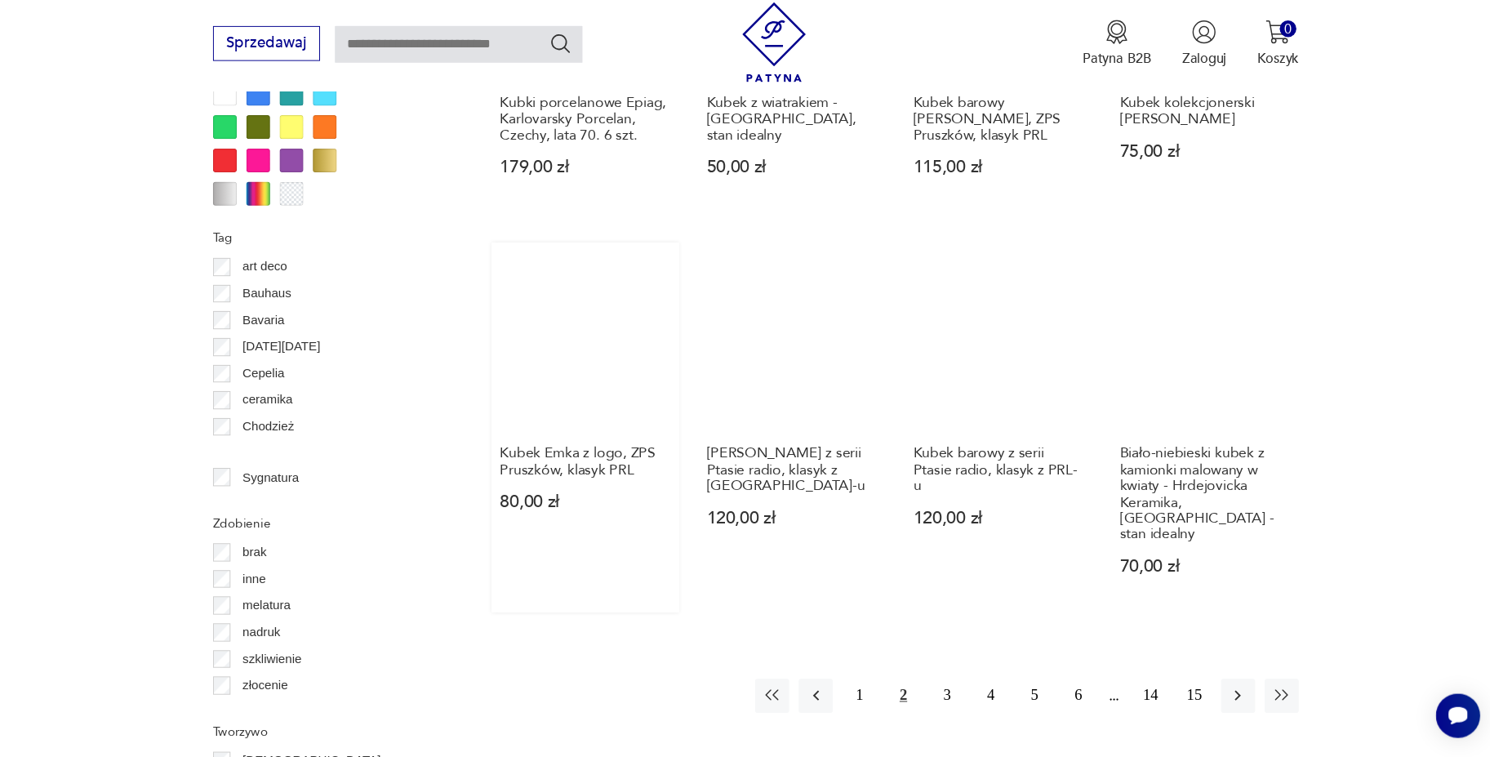
scroll to position [1709, 0]
